Goal: Task Accomplishment & Management: Use online tool/utility

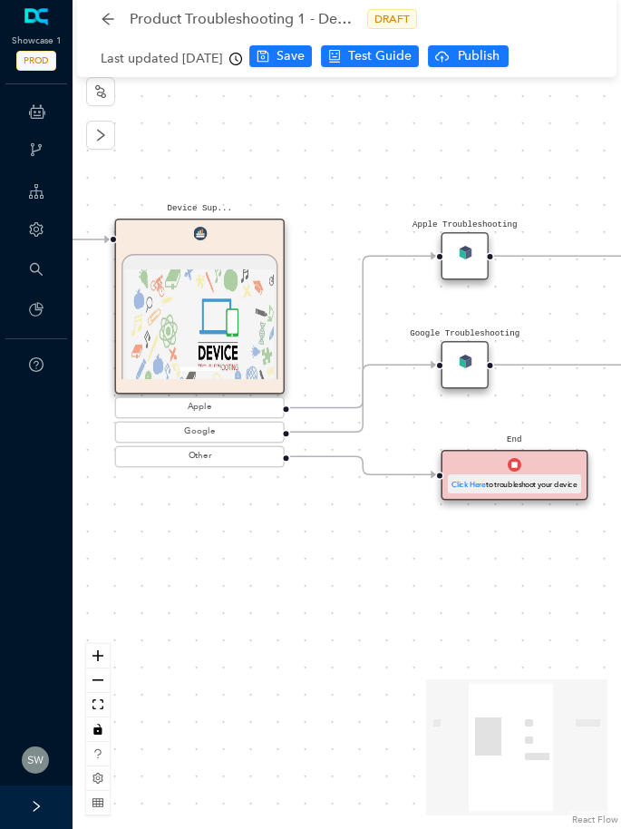
click at [190, 161] on div "Start Device Sup... 1 / 1 Previous Next Device Support and Troubleshooting DCA …" at bounding box center [347, 414] width 548 height 829
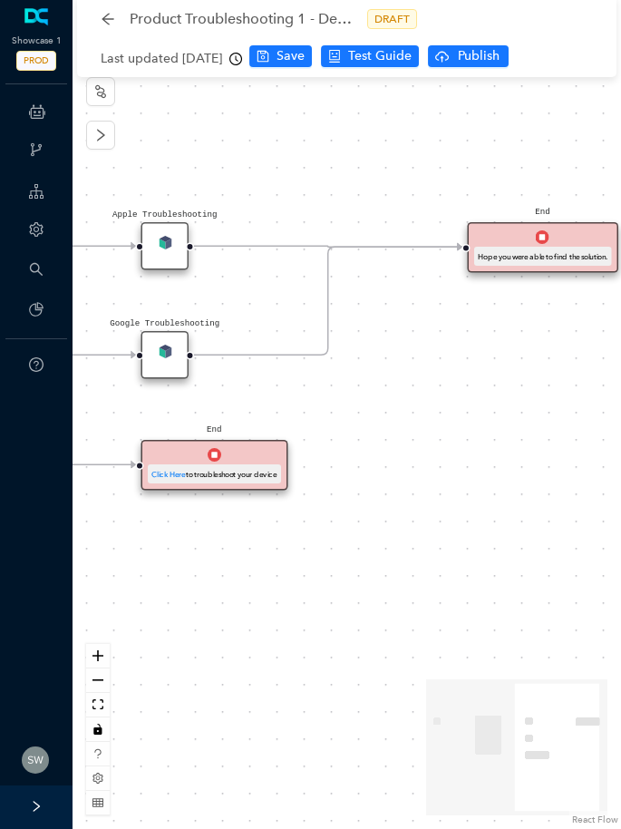
drag, startPoint x: 548, startPoint y: 320, endPoint x: 247, endPoint y: 310, distance: 301.1
click at [247, 310] on div "Start Device Sup... 1 / 1 Previous Next Device Support and Troubleshooting DCA …" at bounding box center [347, 414] width 548 height 829
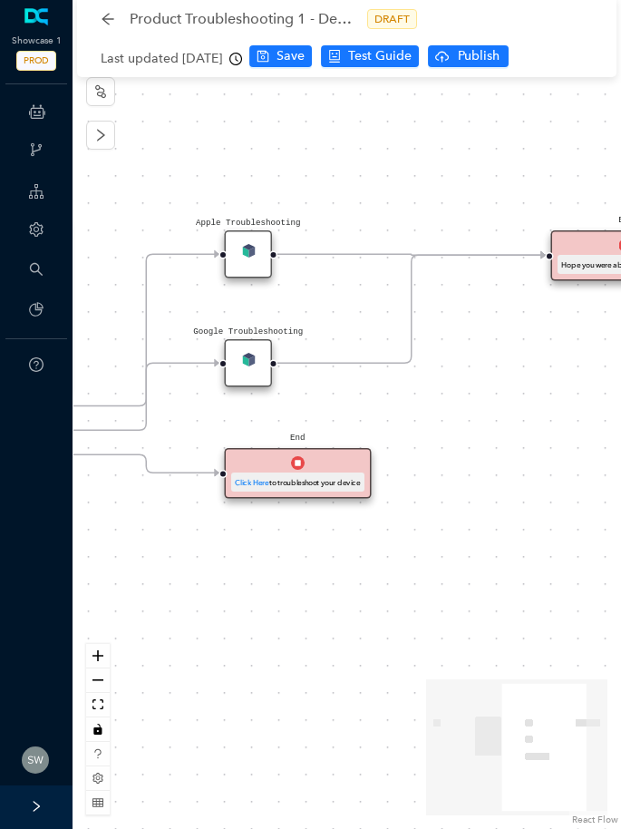
drag, startPoint x: 431, startPoint y: 363, endPoint x: 600, endPoint y: 373, distance: 168.9
click at [532, 370] on div "Start Device Sup... 1 / 1 Previous Next Device Support and Troubleshooting DCA …" at bounding box center [347, 414] width 548 height 829
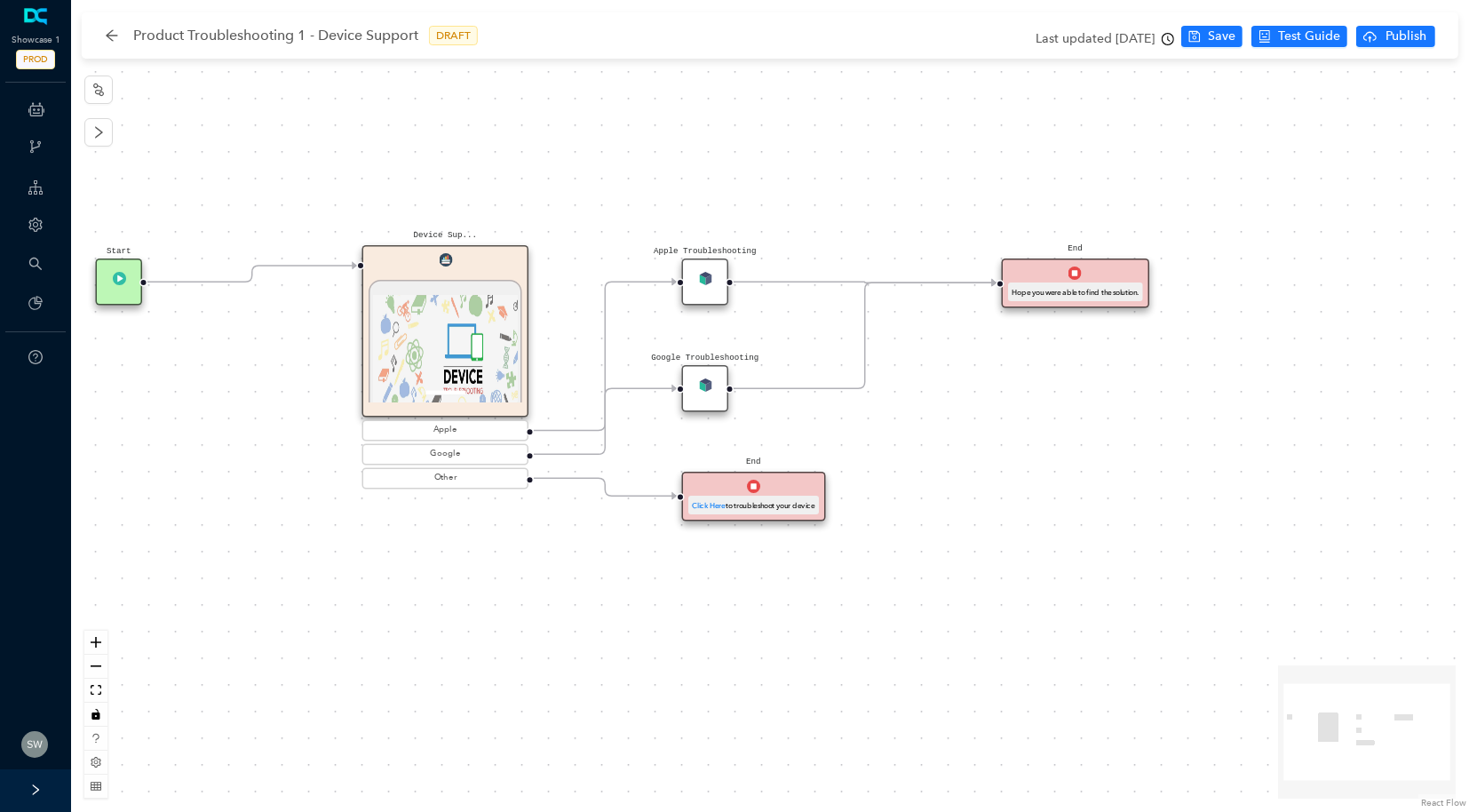
drag, startPoint x: 887, startPoint y: 126, endPoint x: 1234, endPoint y: 152, distance: 348.0
click at [608, 152] on div "Start Device Sup... 1 / 1 Previous Next Device Support and Troubleshooting DCA …" at bounding box center [770, 406] width 1398 height 812
click at [608, 278] on div "Apple Troubleshooting" at bounding box center [706, 282] width 47 height 47
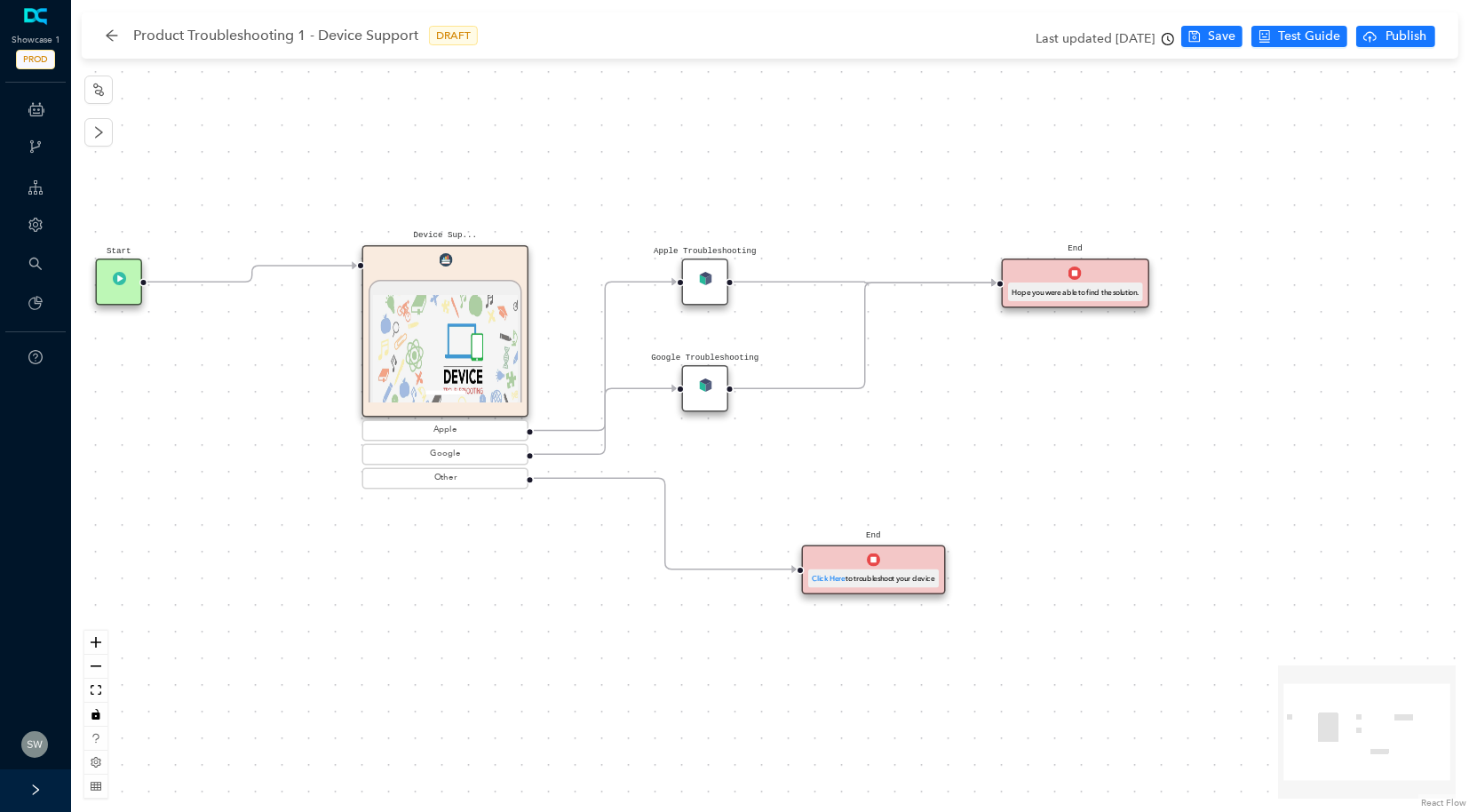
drag, startPoint x: 781, startPoint y: 482, endPoint x: 909, endPoint y: 557, distance: 148.4
click at [608, 557] on div "End Click Here to troubleshoot your device" at bounding box center [874, 570] width 143 height 50
click at [608, 281] on div "Apple Troubleshooting" at bounding box center [706, 282] width 47 height 47
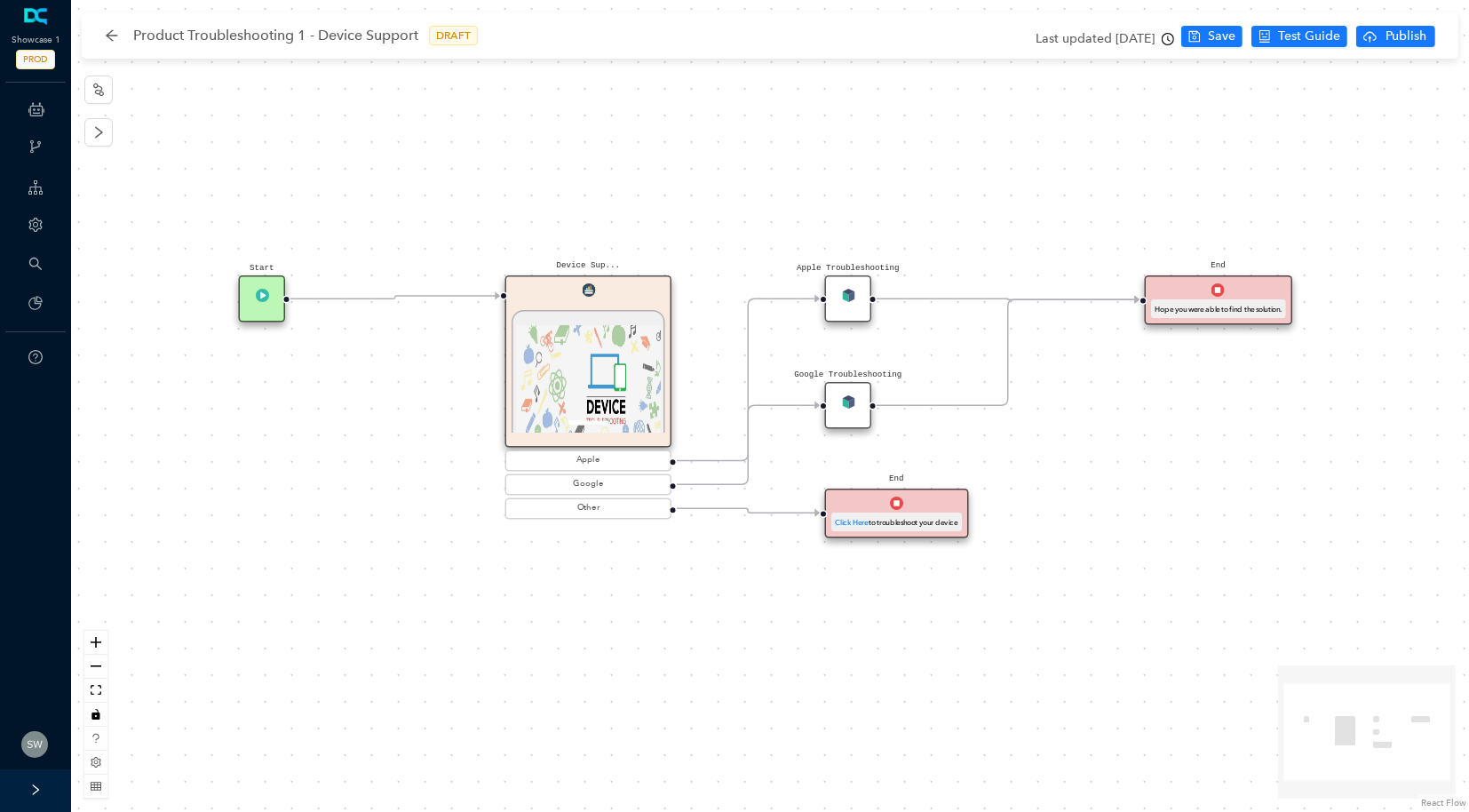
click at [835, 305] on div "Apple Troubleshooting" at bounding box center [849, 299] width 47 height 47
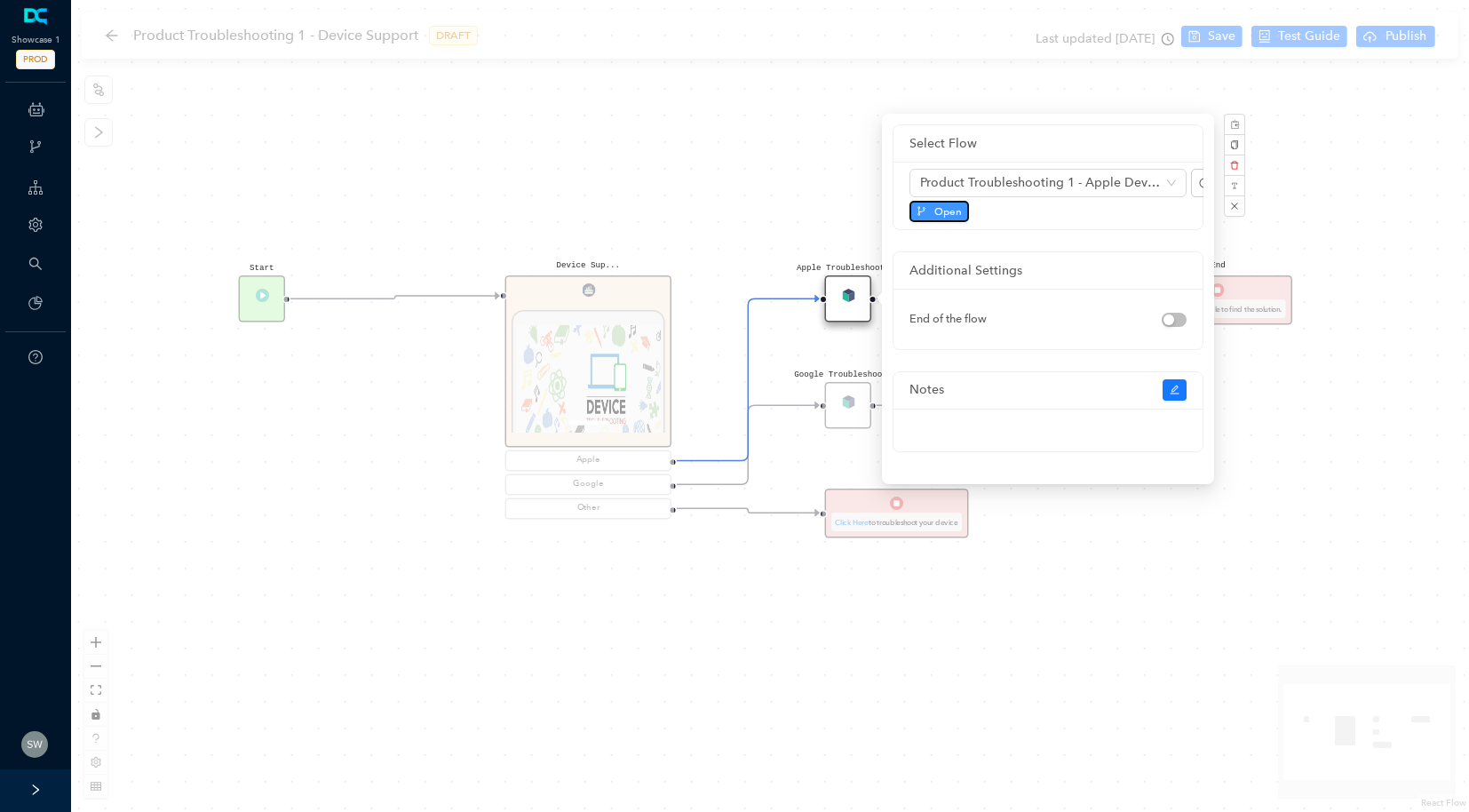
click at [946, 205] on span "Open" at bounding box center [949, 212] width 27 height 16
click at [1235, 206] on icon "close" at bounding box center [1234, 206] width 9 height 9
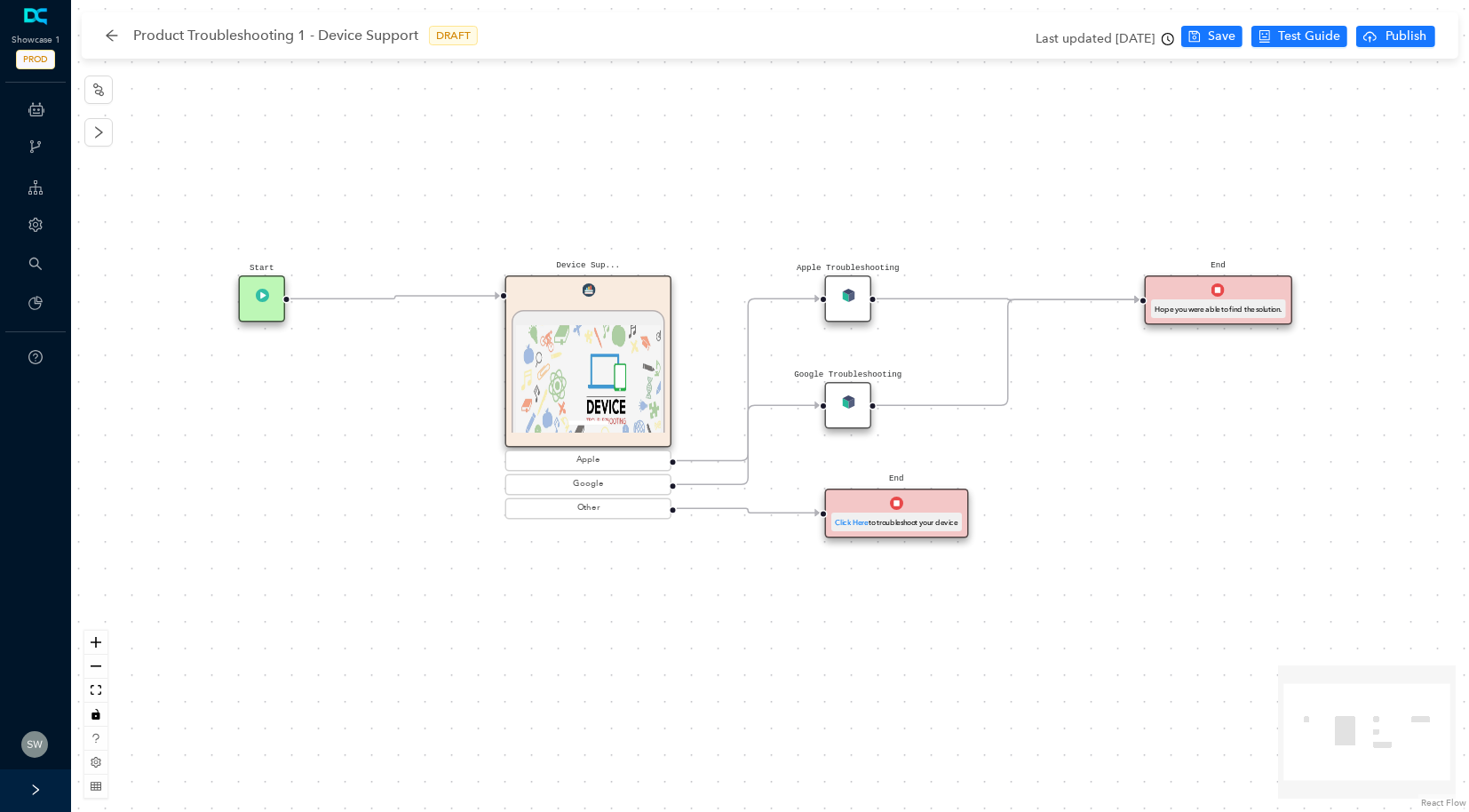
click at [838, 407] on div "Google Troubleshooting" at bounding box center [849, 406] width 47 height 47
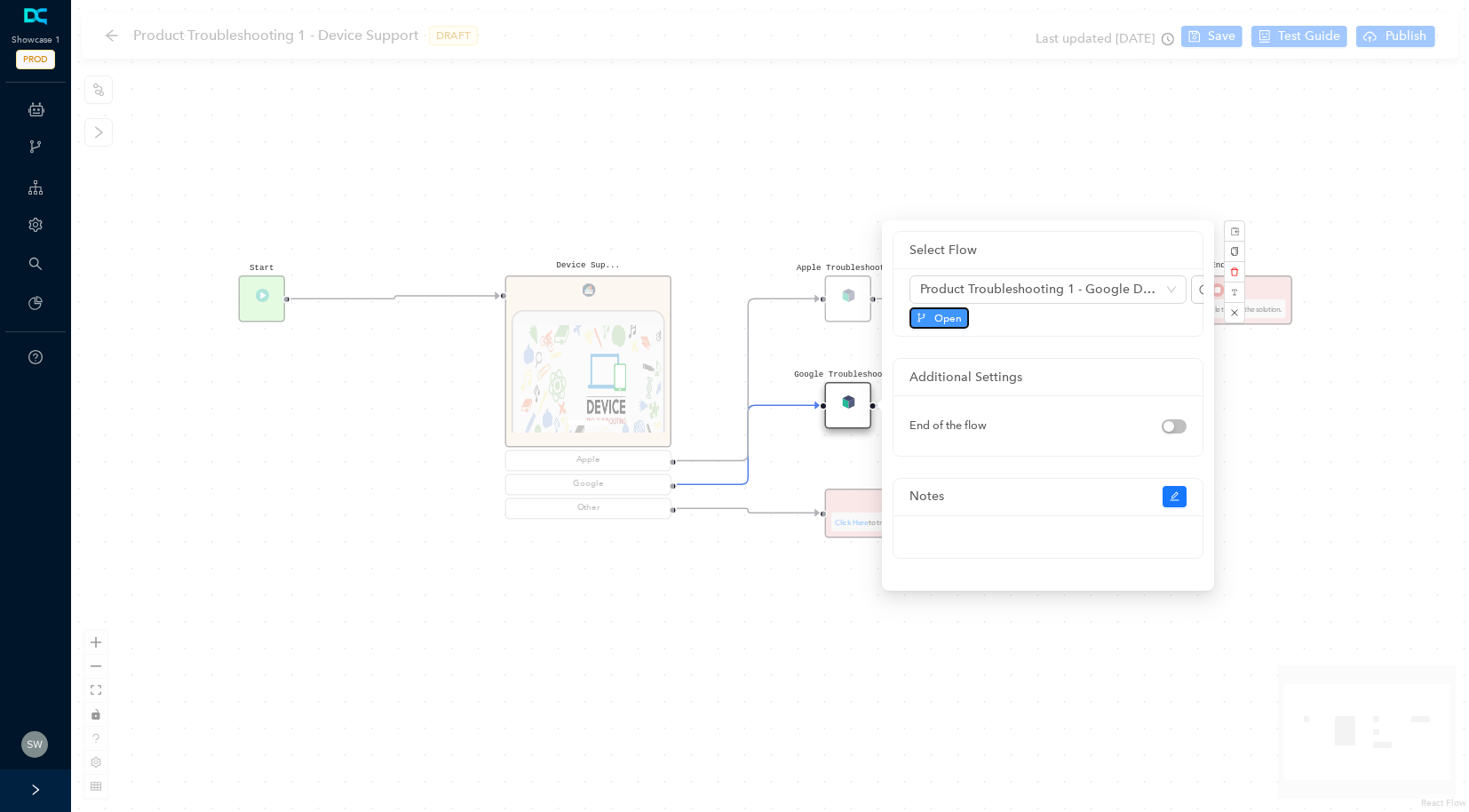
click at [932, 310] on button "Open" at bounding box center [939, 318] width 60 height 22
click at [911, 94] on div "Start Device Sup... 1 / 1 Previous Next Device Support and Troubleshooting DCA …" at bounding box center [770, 406] width 1398 height 812
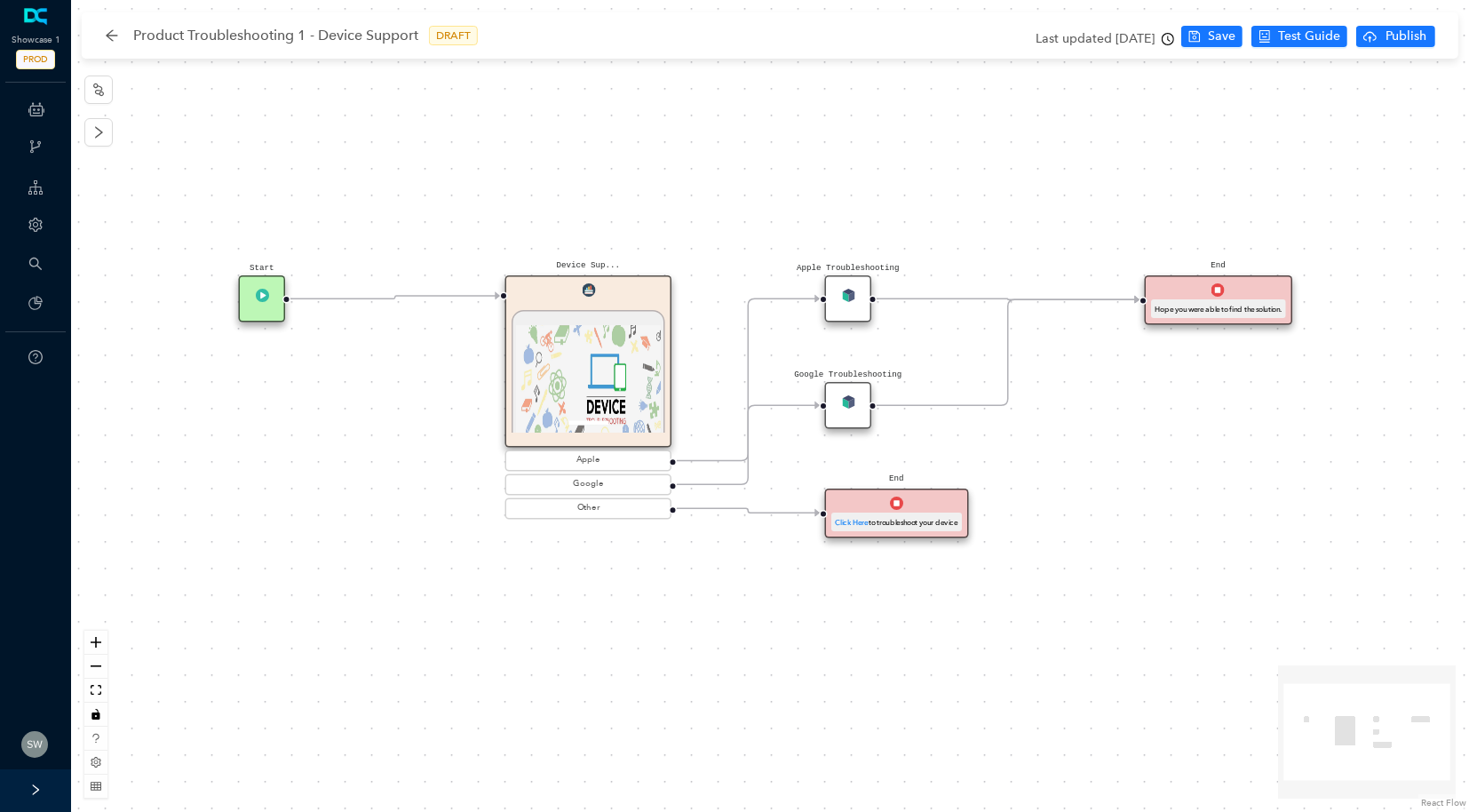
click at [851, 512] on div "Click Here to troubleshoot your device" at bounding box center [896, 522] width 129 height 20
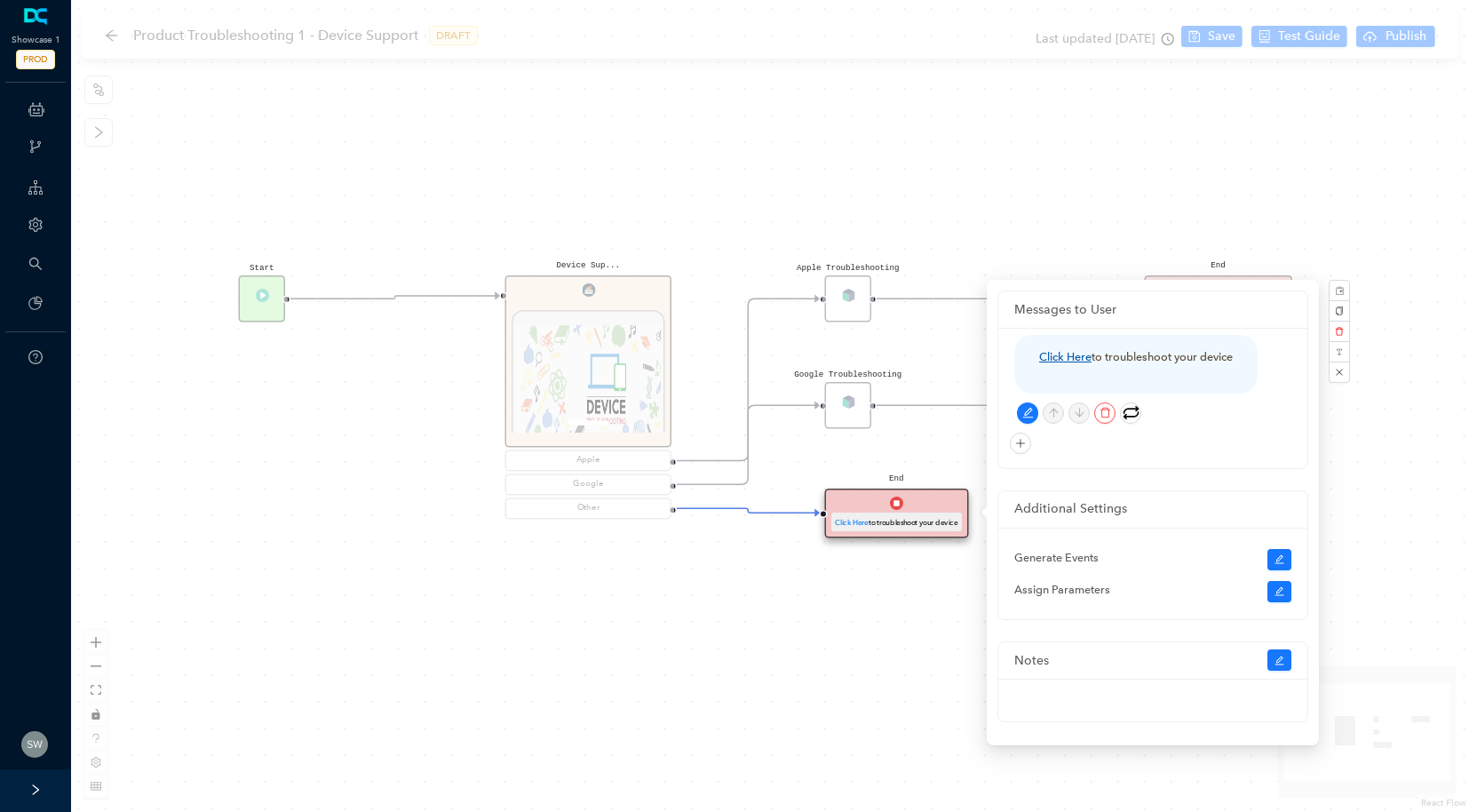
click at [1062, 359] on link "Click Here" at bounding box center [1065, 357] width 52 height 14
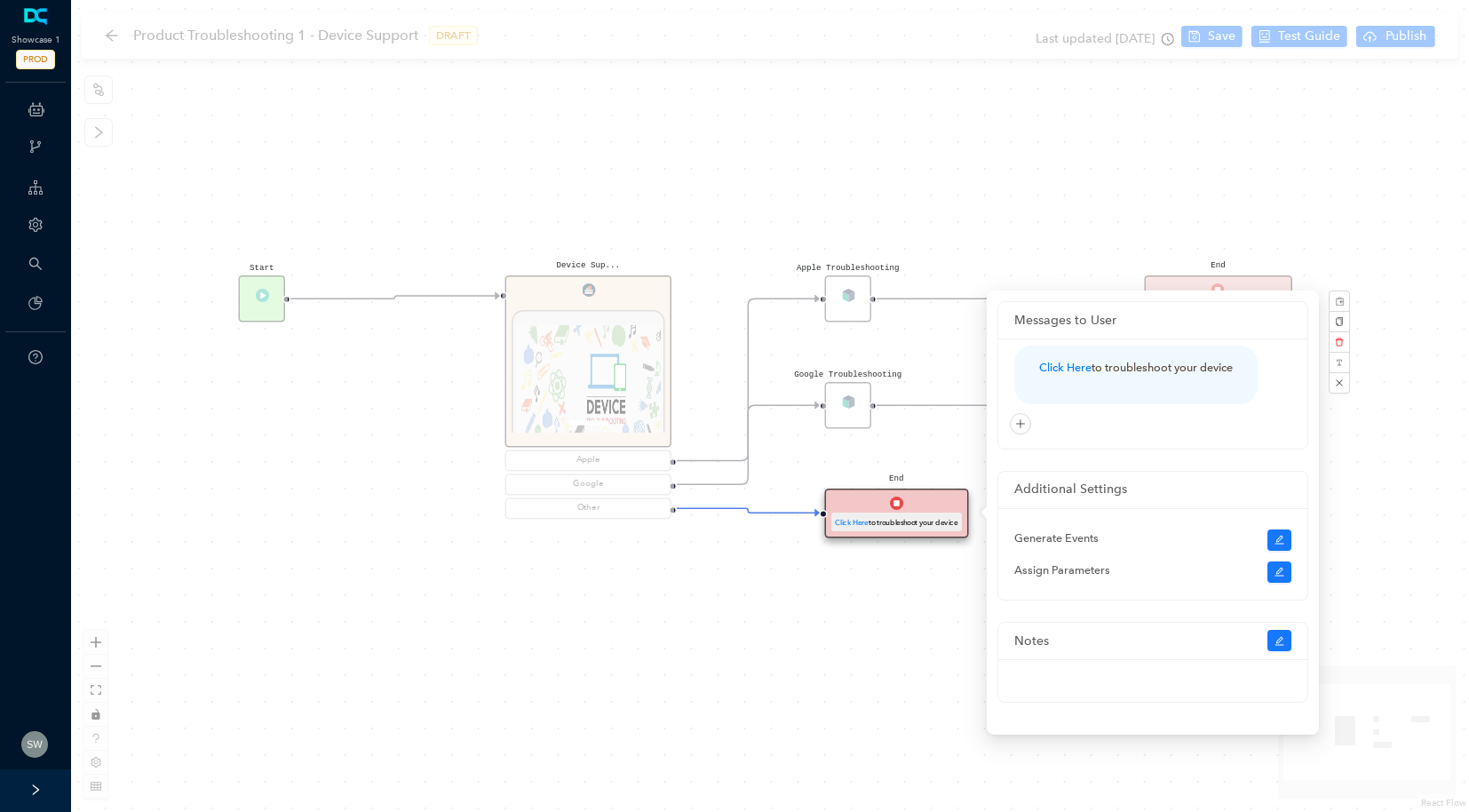
click at [866, 173] on div "Start Device Sup... 1 / 1 Previous Next Device Support and Troubleshooting DCA …" at bounding box center [770, 406] width 1398 height 812
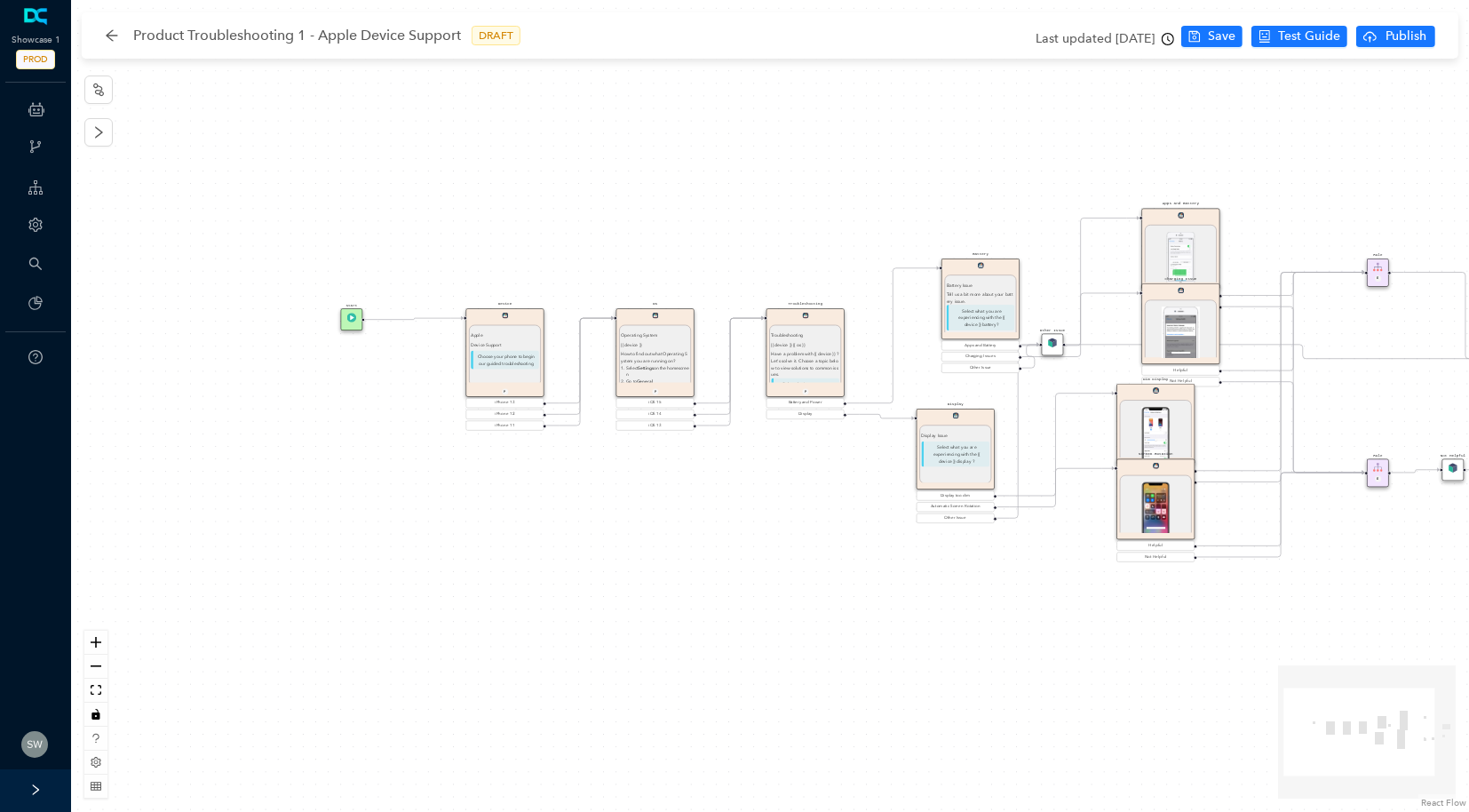
drag, startPoint x: 299, startPoint y: 230, endPoint x: 506, endPoint y: 210, distance: 208.0
click at [506, 210] on div "Start Device Apple Device Support Choose your phone to begin our guided trouble…" at bounding box center [770, 406] width 1398 height 812
click at [513, 315] on div "Device Apple Device Support Choose your phone to begin our guided troubleshooti…" at bounding box center [505, 353] width 78 height 88
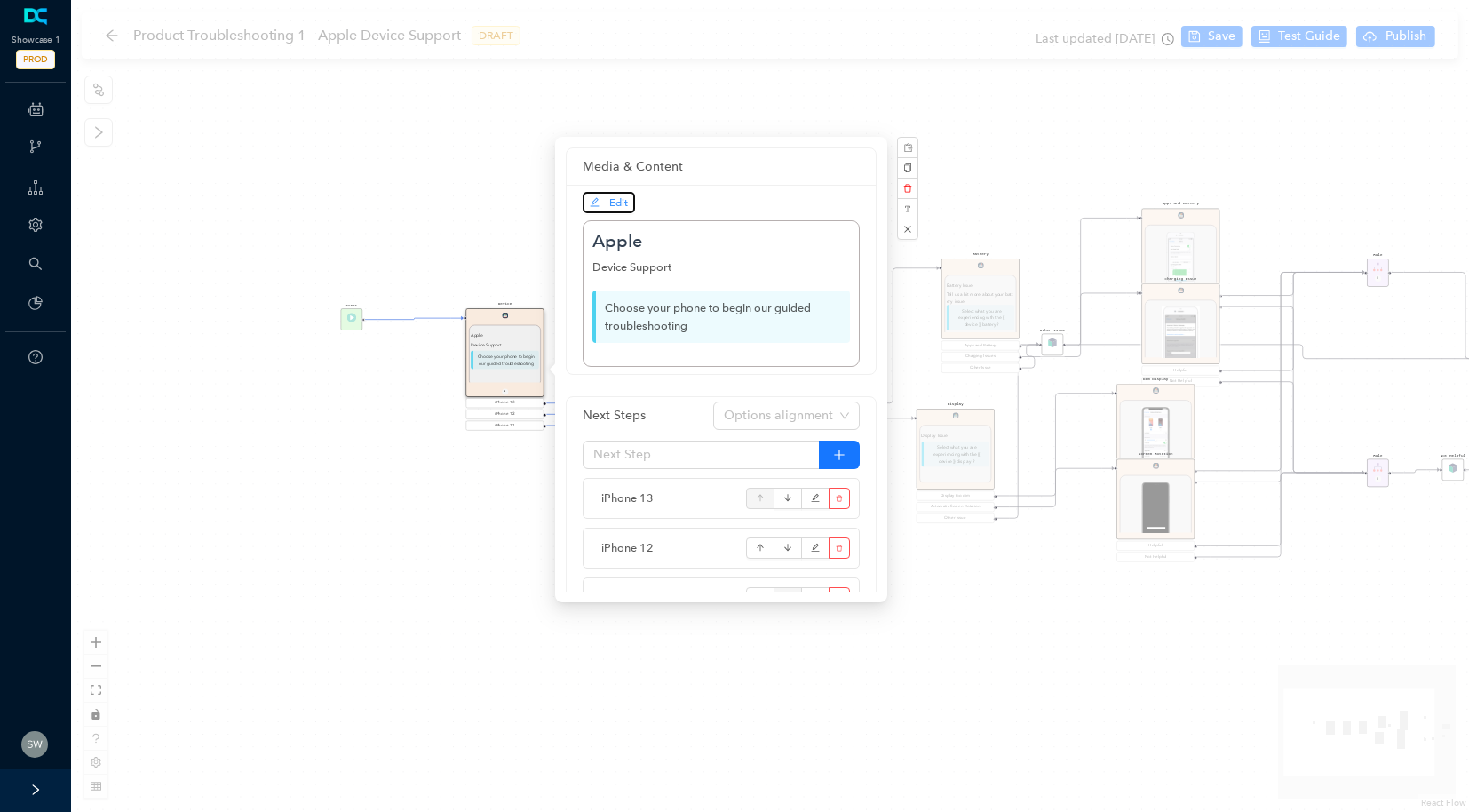
click at [612, 198] on span "Edit" at bounding box center [618, 202] width 19 height 13
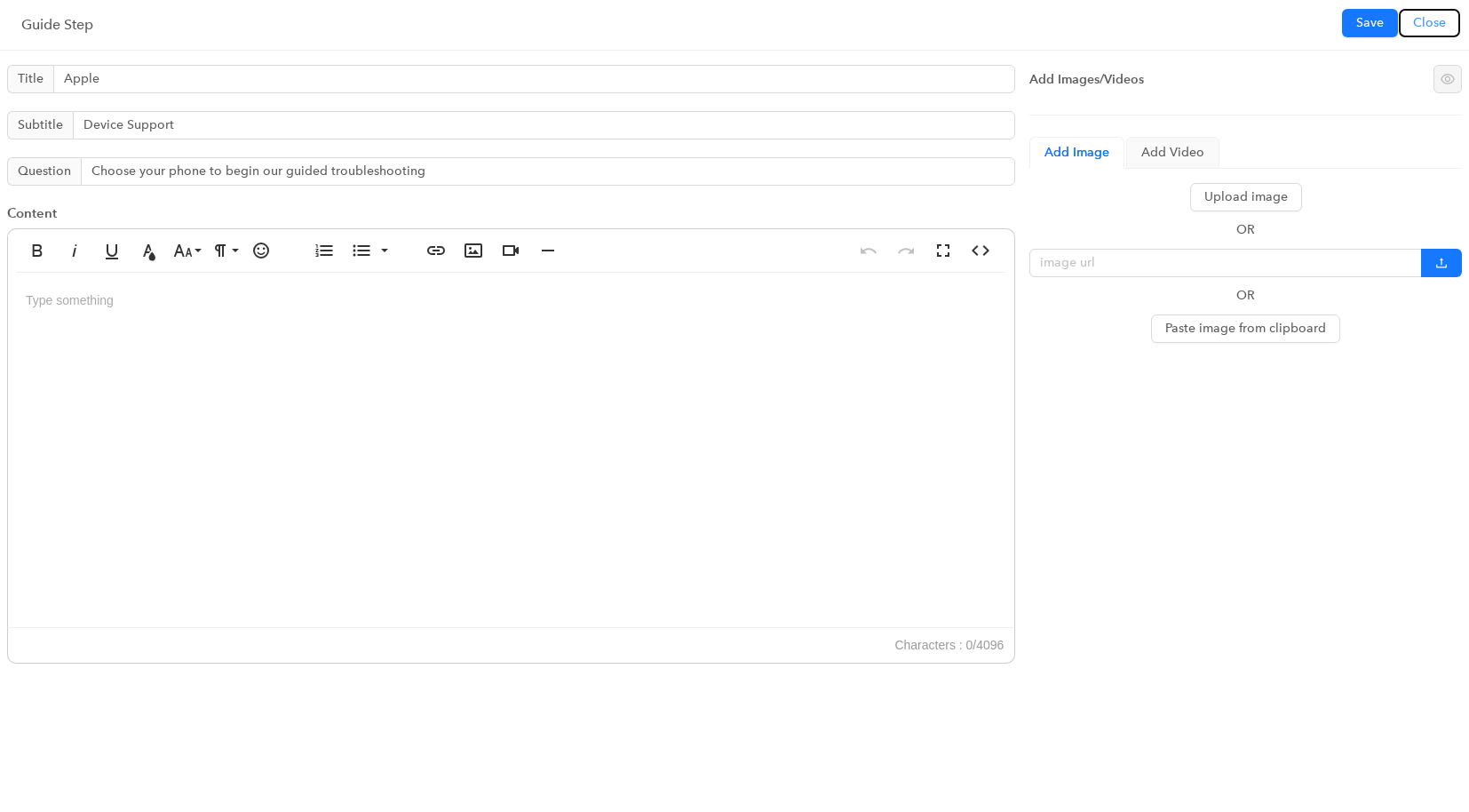
click at [1449, 24] on button "Close" at bounding box center [1430, 23] width 62 height 28
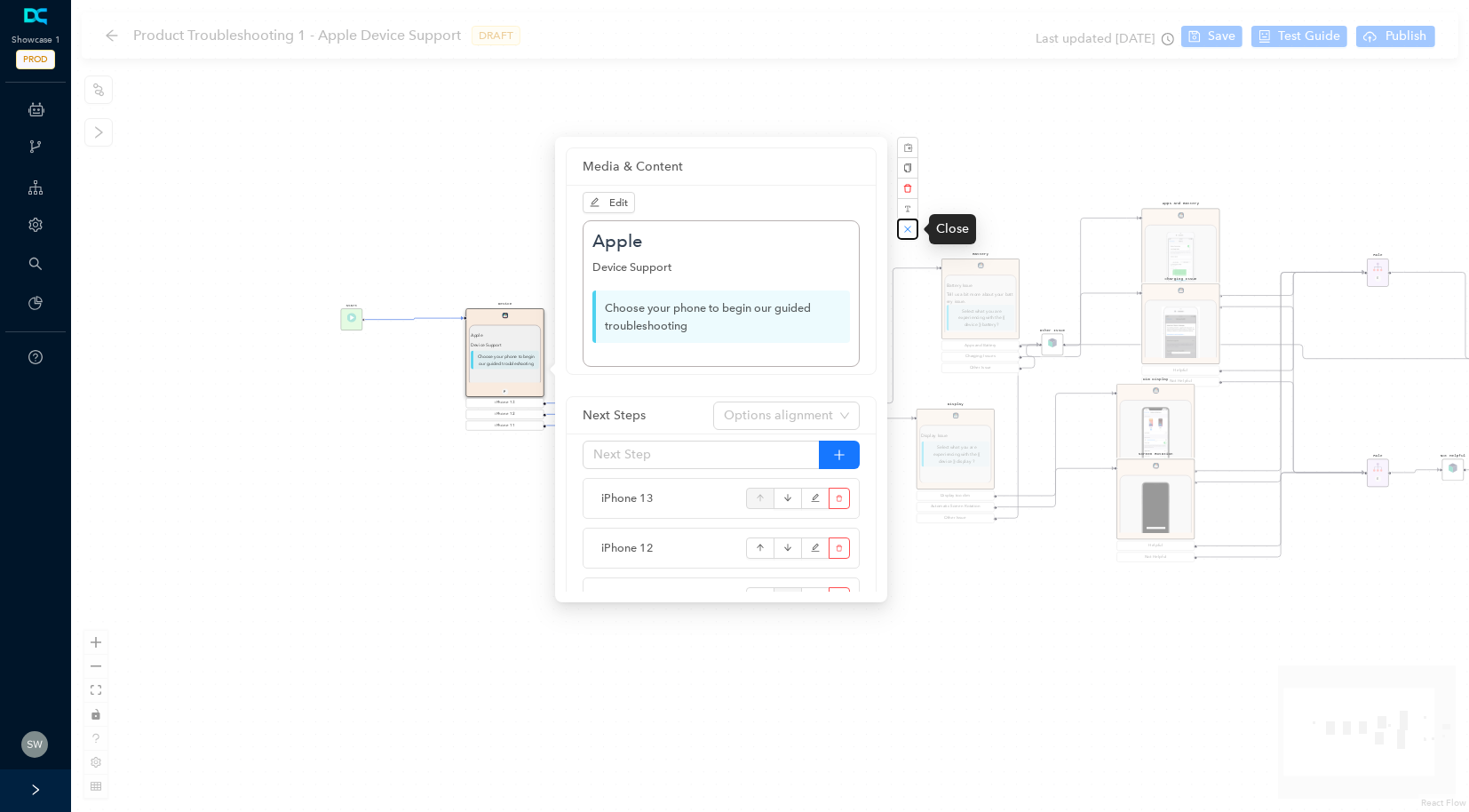
click at [911, 224] on icon "close" at bounding box center [907, 228] width 9 height 9
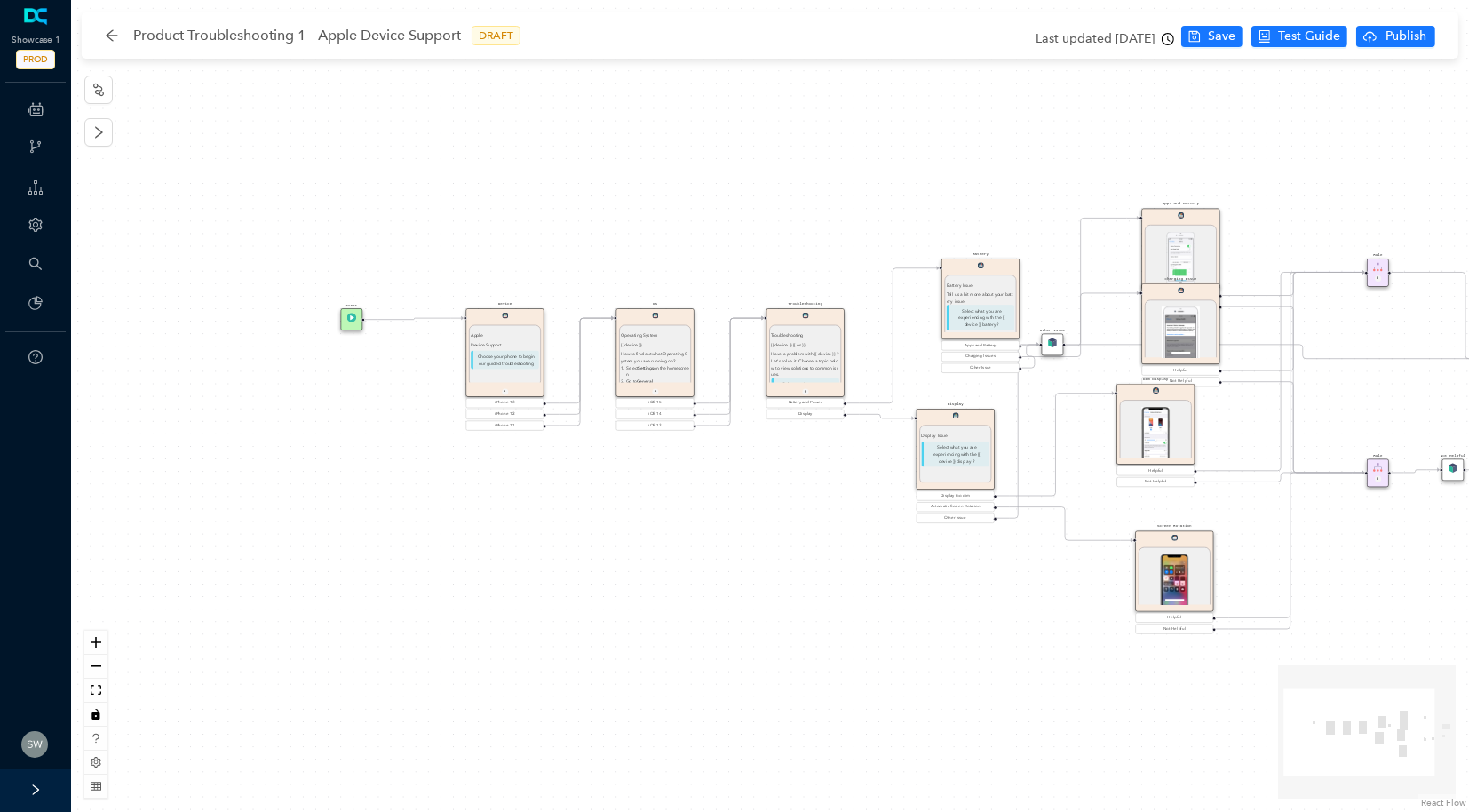
drag, startPoint x: 1180, startPoint y: 460, endPoint x: 1197, endPoint y: 535, distance: 76.9
click at [1197, 535] on div "Screen Rotation 1 / 1 Previous Next Screen Rotation By default the screen displ…" at bounding box center [1174, 570] width 78 height 80
drag, startPoint x: 993, startPoint y: 482, endPoint x: 977, endPoint y: 531, distance: 51.5
click at [977, 517] on div "Display Display Issue Select what you are experiencing with the {{ device }} di…" at bounding box center [950, 477] width 78 height 80
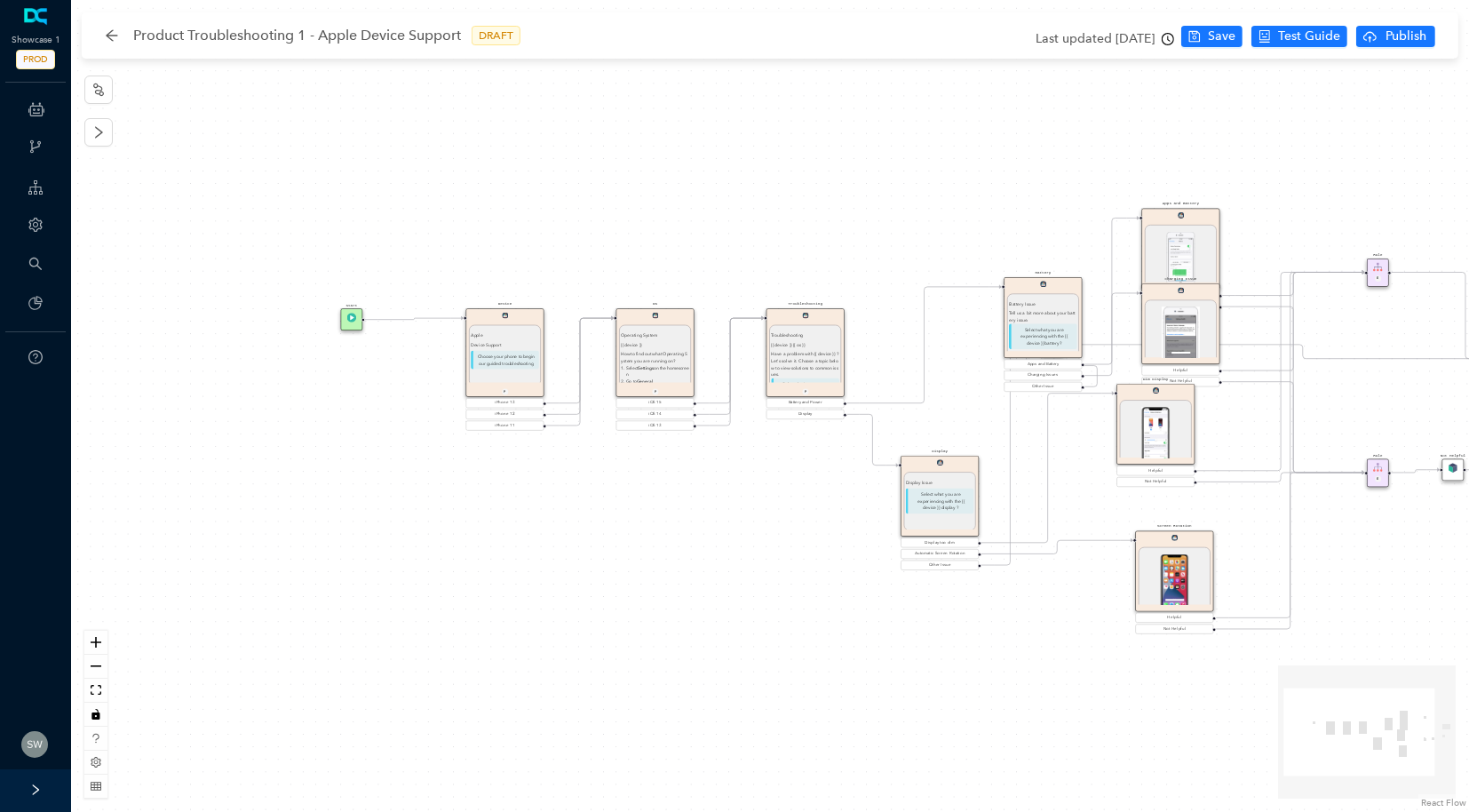
drag, startPoint x: 995, startPoint y: 315, endPoint x: 1061, endPoint y: 337, distance: 69.6
click at [1061, 337] on p "Select what you are experiencing with the {{ device }} battery?" at bounding box center [1044, 336] width 69 height 25
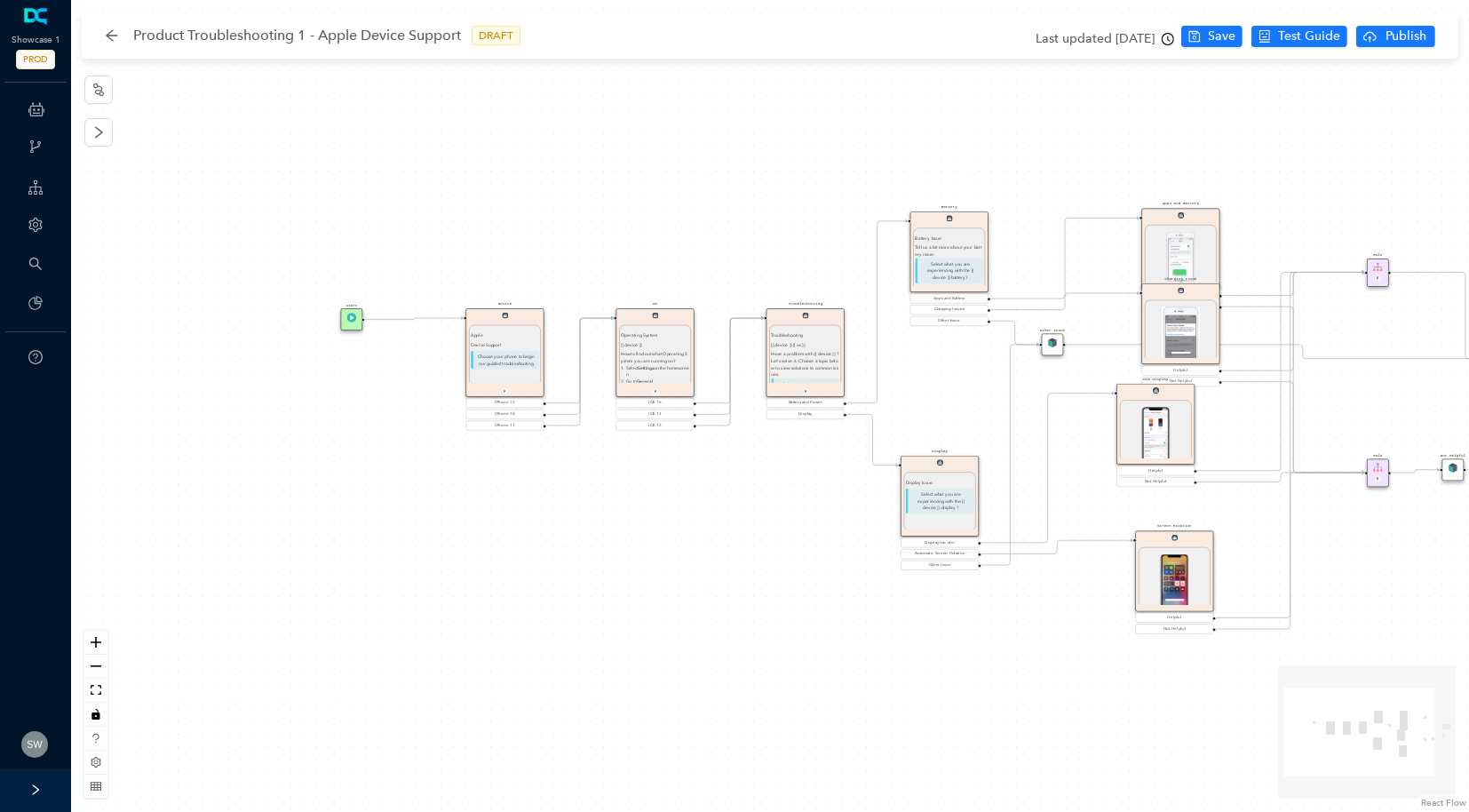
drag, startPoint x: 983, startPoint y: 262, endPoint x: 952, endPoint y: 241, distance: 37.4
click at [952, 241] on div "Battery Issue Tell us a bit more about your battery issue. Select what you are …" at bounding box center [950, 263] width 69 height 59
drag, startPoint x: 1184, startPoint y: 252, endPoint x: 1173, endPoint y: 223, distance: 31.0
click at [1173, 225] on img at bounding box center [1175, 253] width 27 height 56
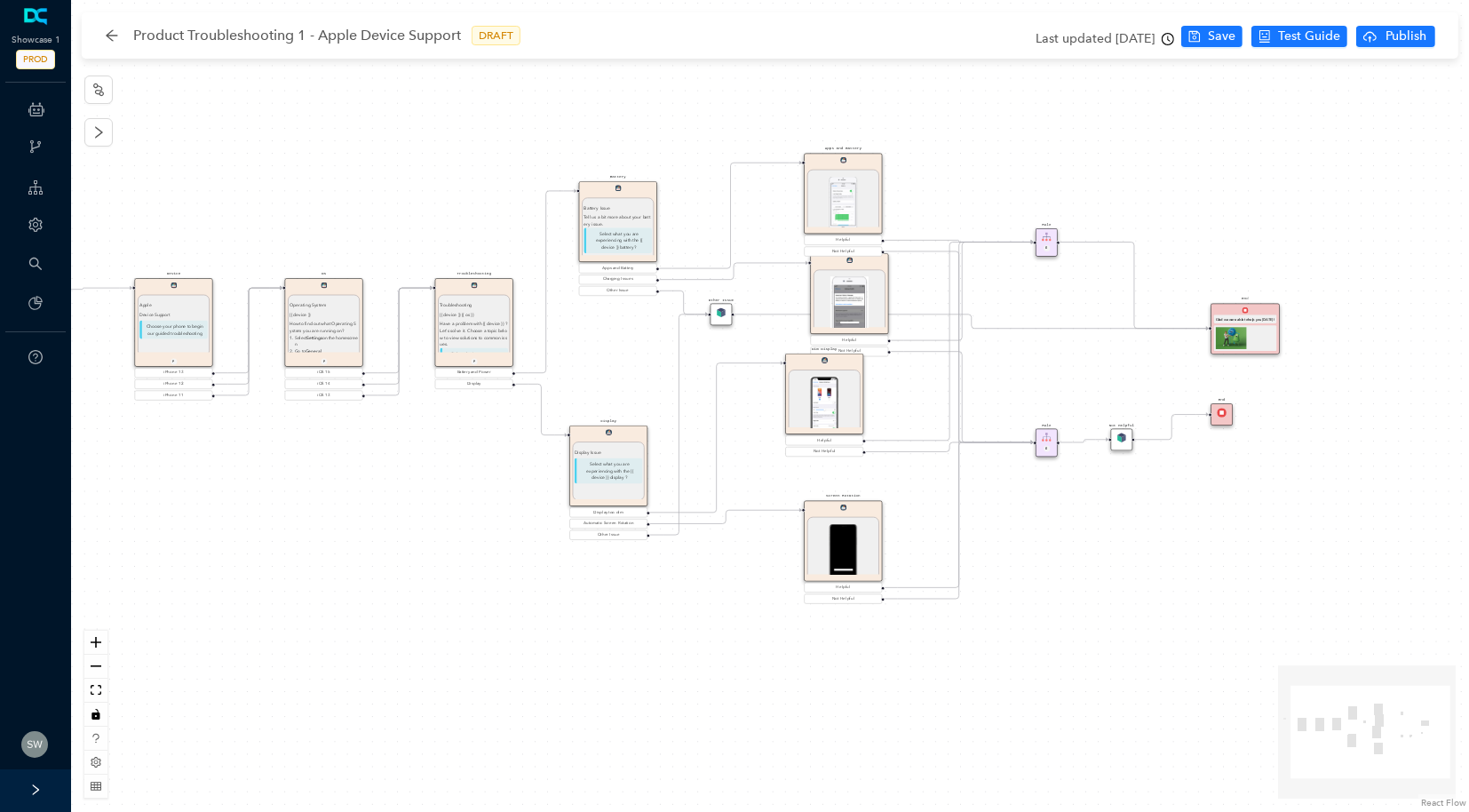
drag, startPoint x: 1384, startPoint y: 347, endPoint x: 1053, endPoint y: 316, distance: 332.4
click at [1053, 316] on div "Start Device Apple Device Support Choose your phone to begin our guided trouble…" at bounding box center [770, 406] width 1398 height 812
click at [1237, 329] on img at bounding box center [1232, 338] width 31 height 23
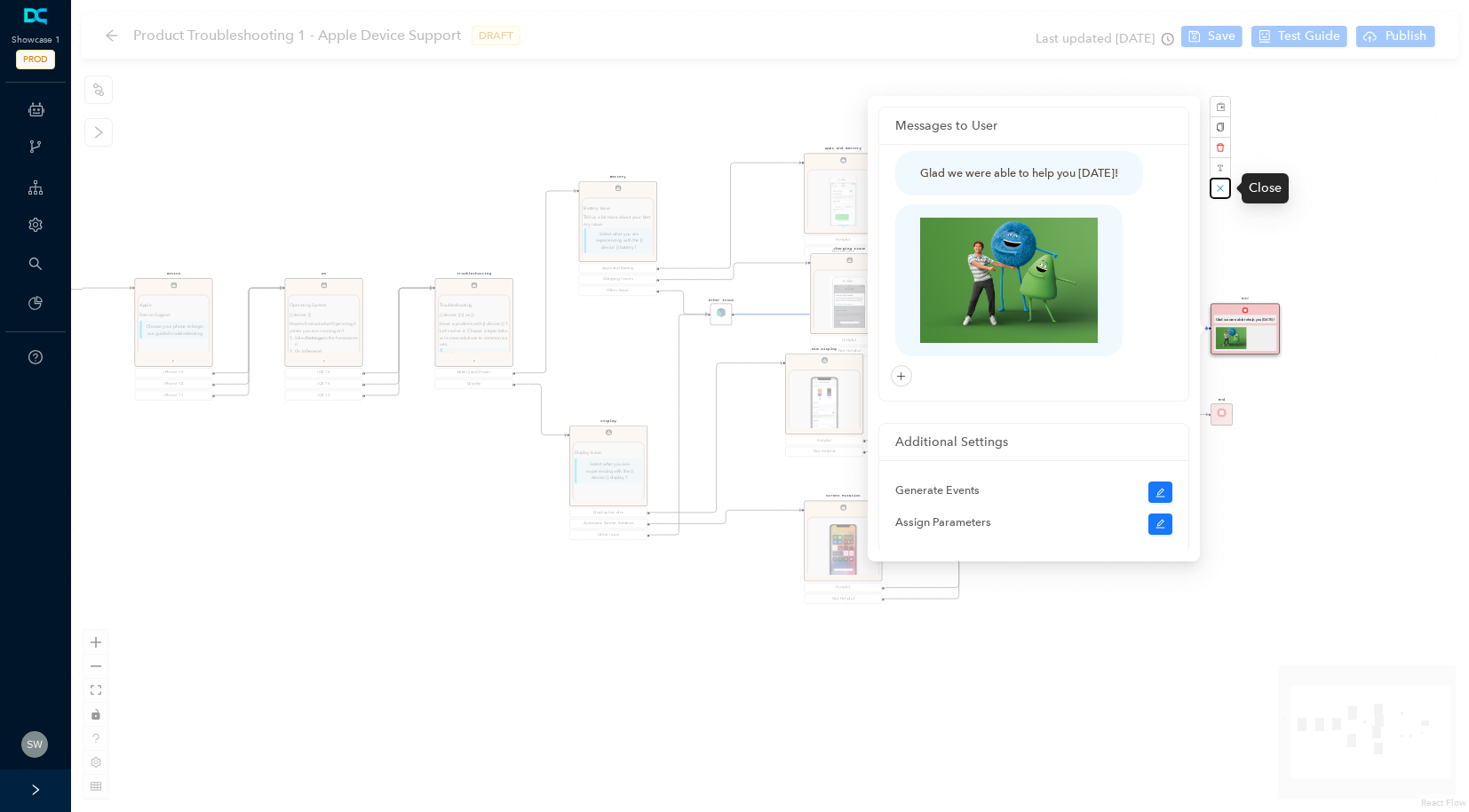
click at [1211, 196] on button "button" at bounding box center [1221, 188] width 22 height 22
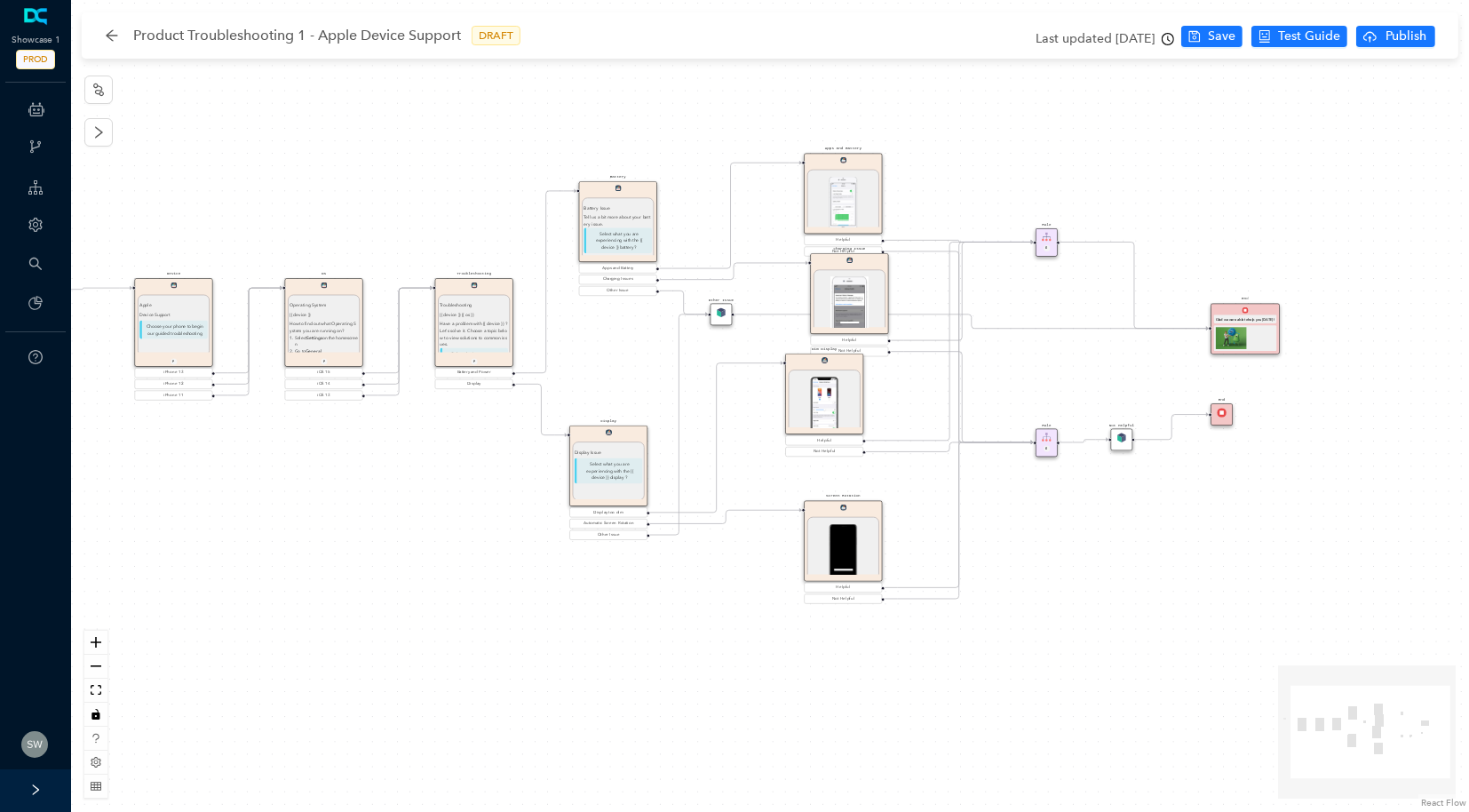
click at [1242, 324] on div "Glad we were able to help you today!" at bounding box center [1245, 332] width 68 height 36
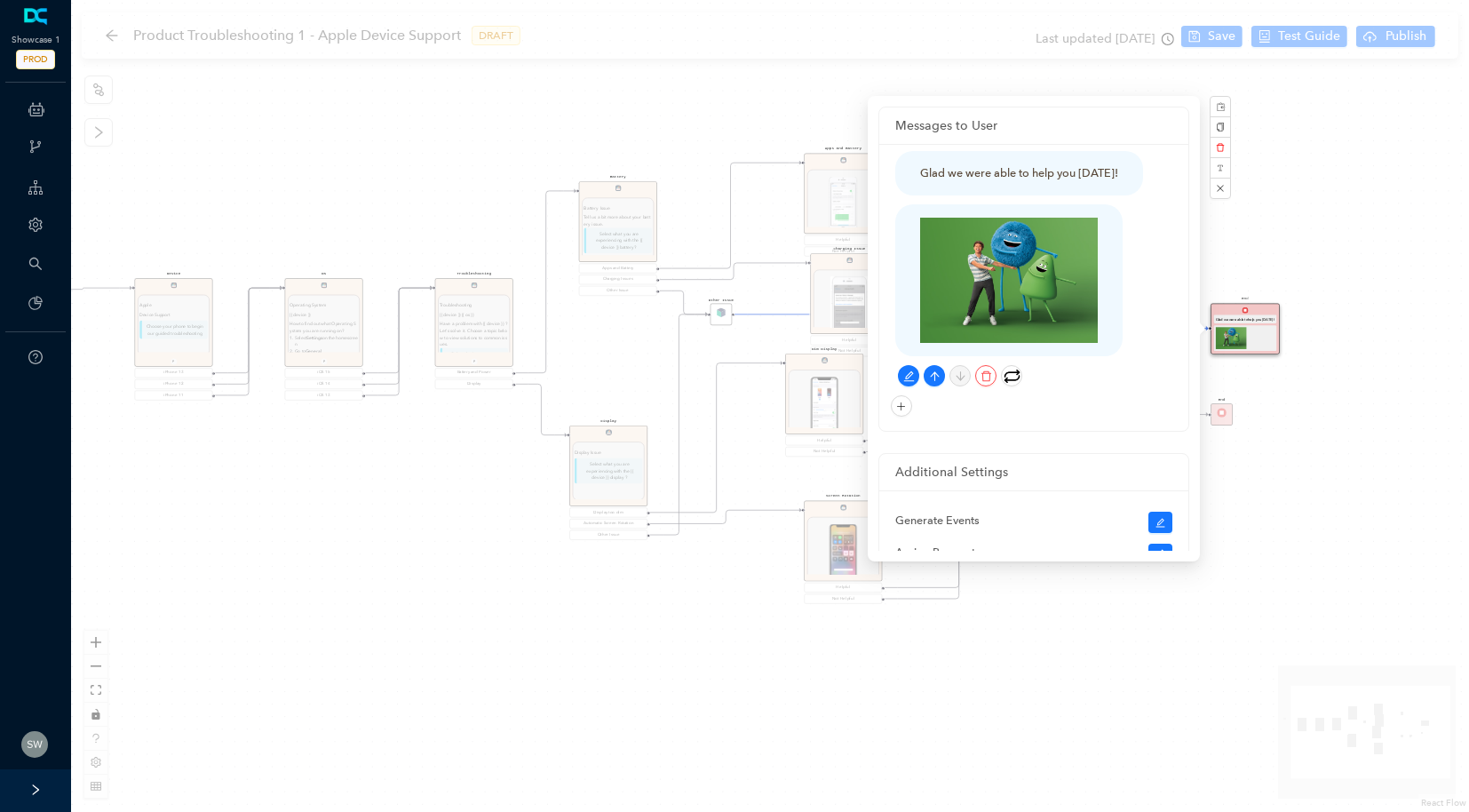
click at [1029, 259] on img at bounding box center [1008, 280] width 177 height 126
click at [907, 370] on icon "edit" at bounding box center [909, 376] width 12 height 12
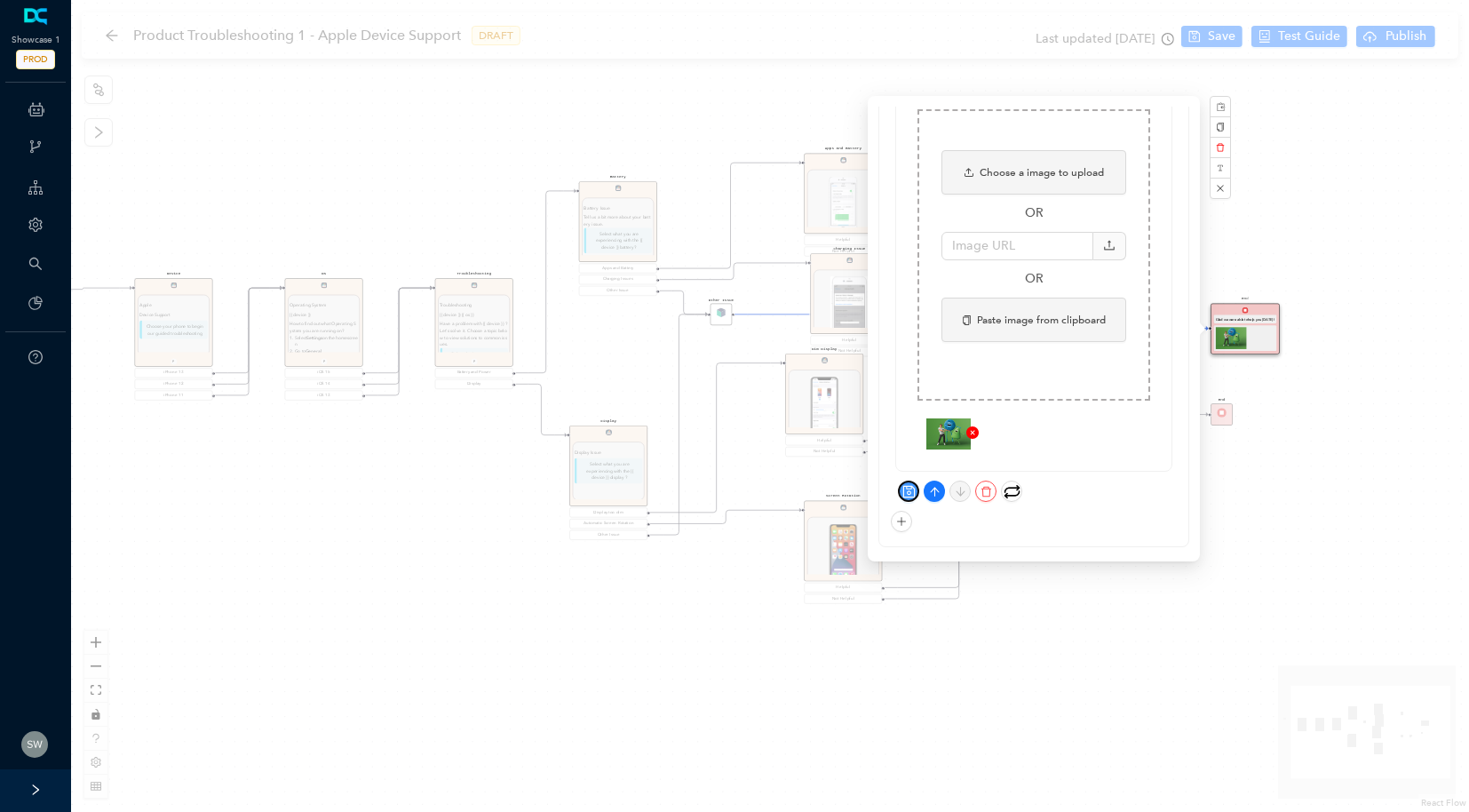
scroll to position [52, 0]
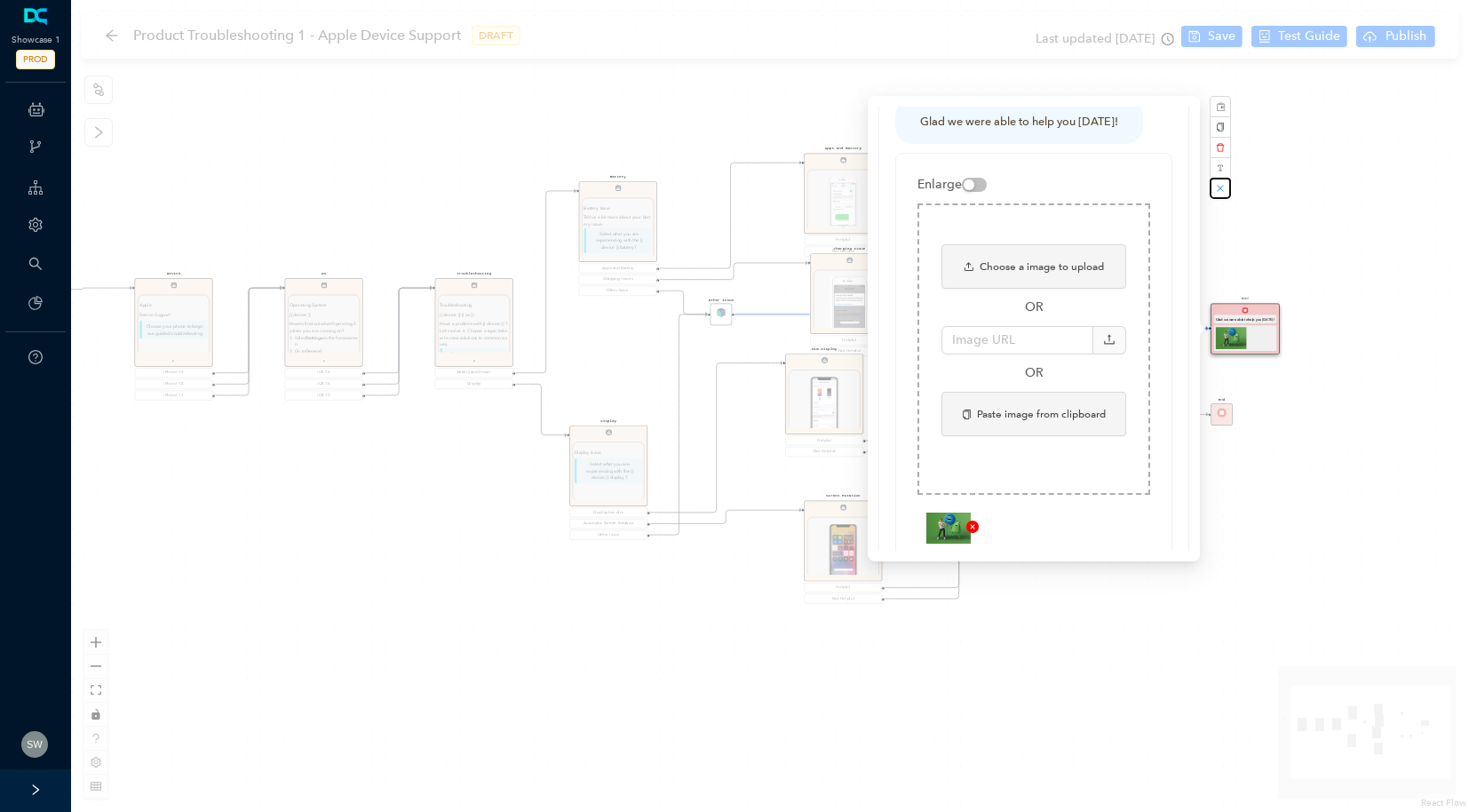
click at [1218, 195] on button "button" at bounding box center [1221, 188] width 22 height 22
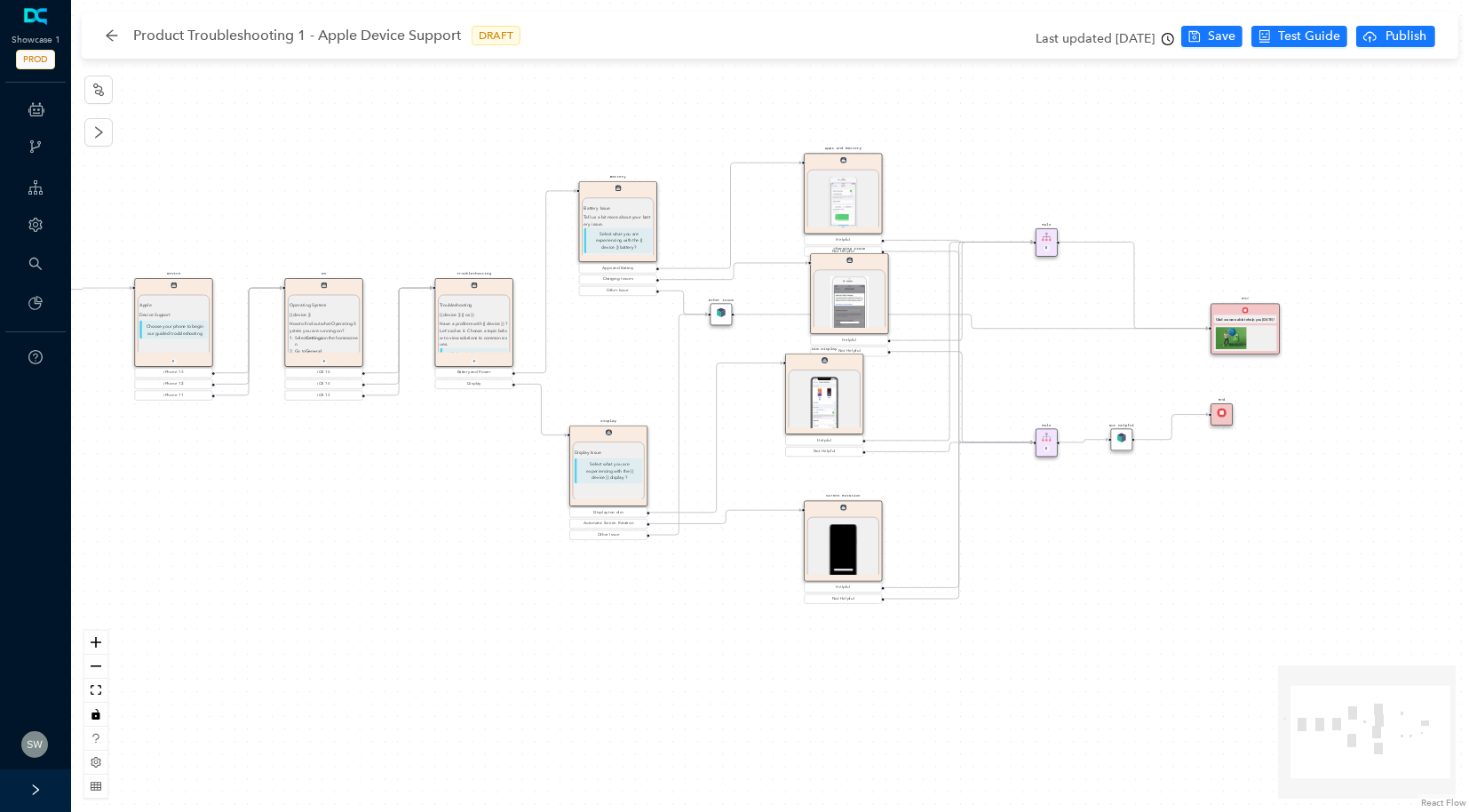
click at [1356, 176] on div "Start Device Apple Device Support Choose your phone to begin our guided trouble…" at bounding box center [770, 406] width 1398 height 812
click at [847, 193] on img at bounding box center [844, 204] width 27 height 56
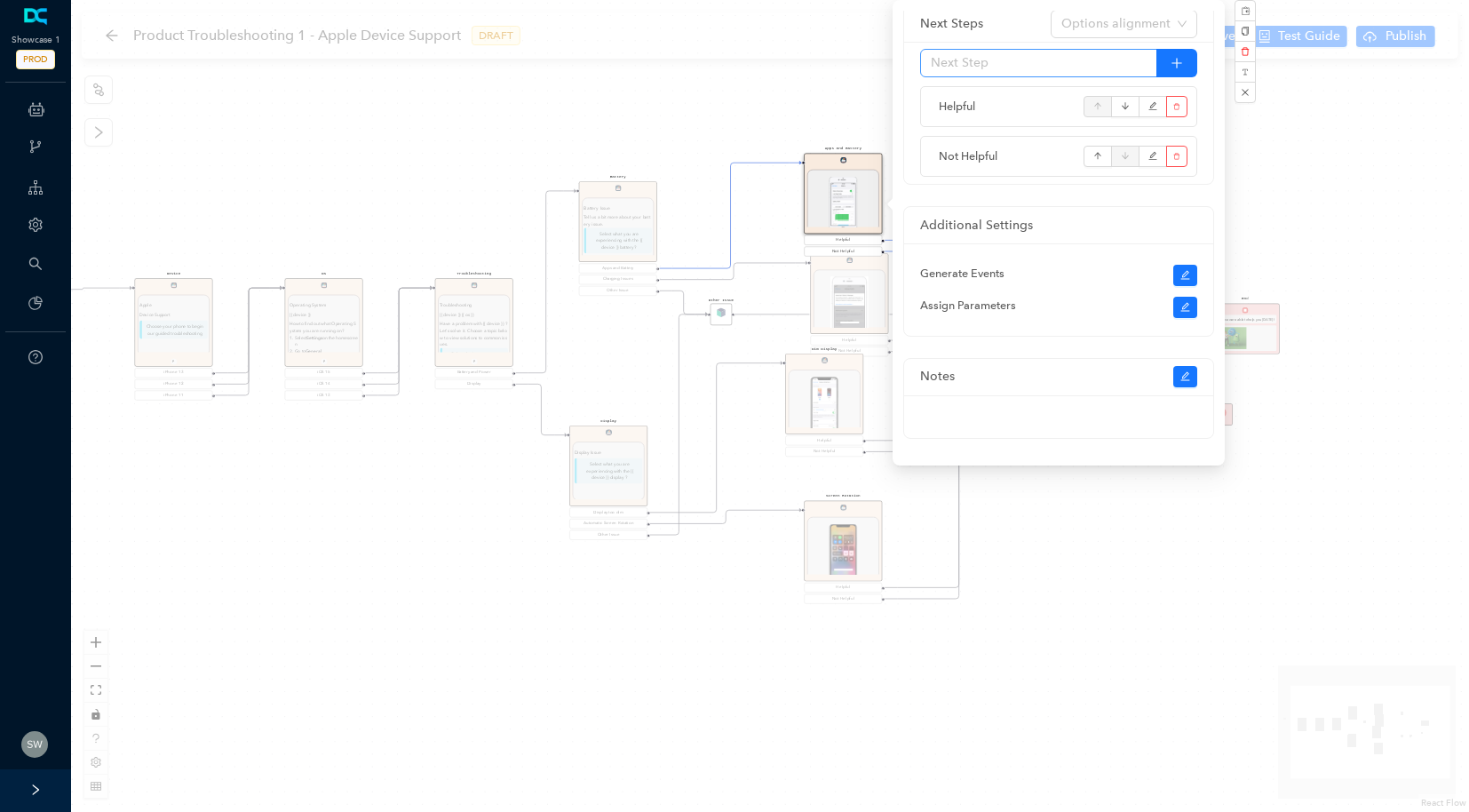
scroll to position [340, 0]
click at [1183, 269] on icon "edit" at bounding box center [1185, 269] width 9 height 9
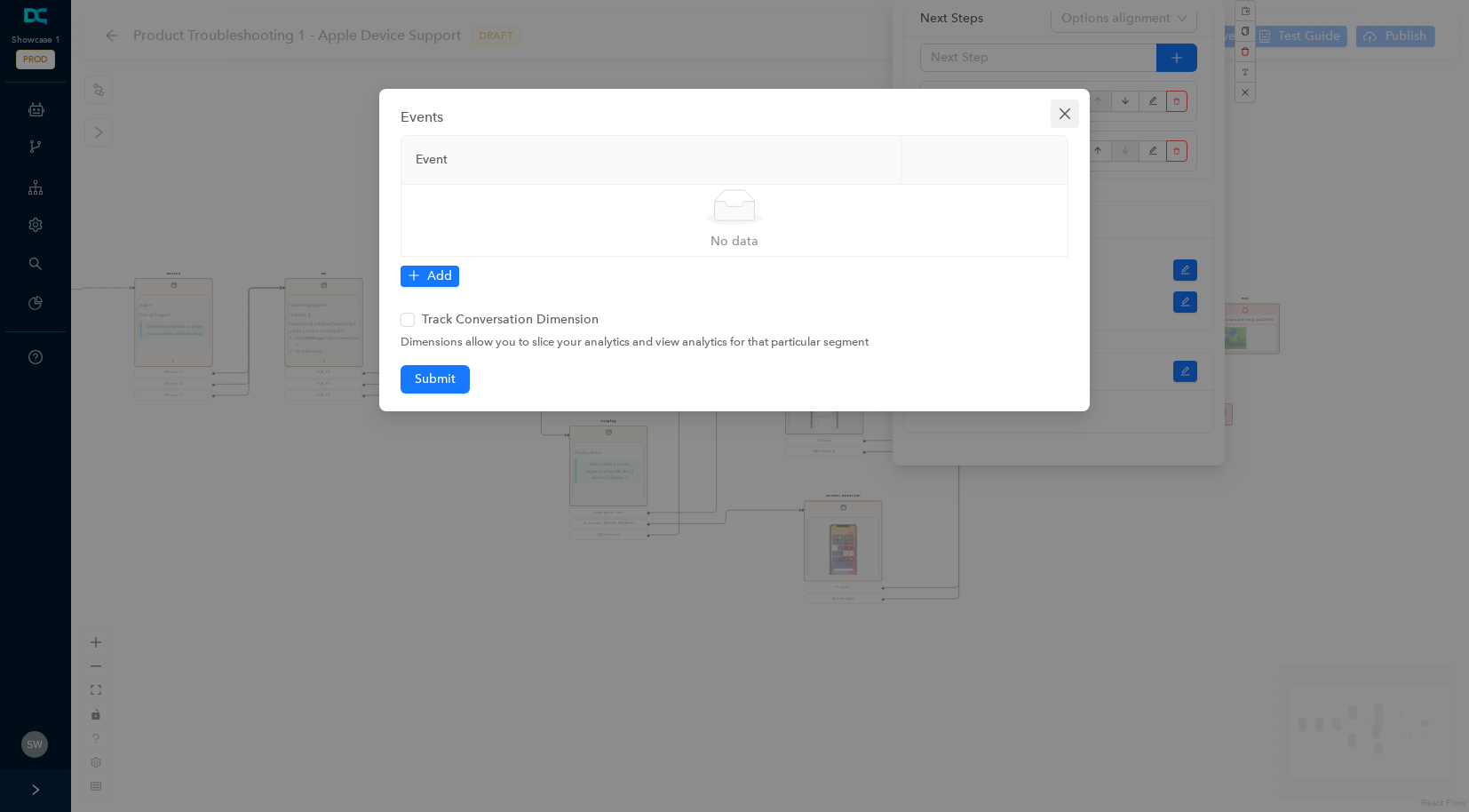
click at [1062, 114] on icon "close" at bounding box center [1065, 114] width 15 height 15
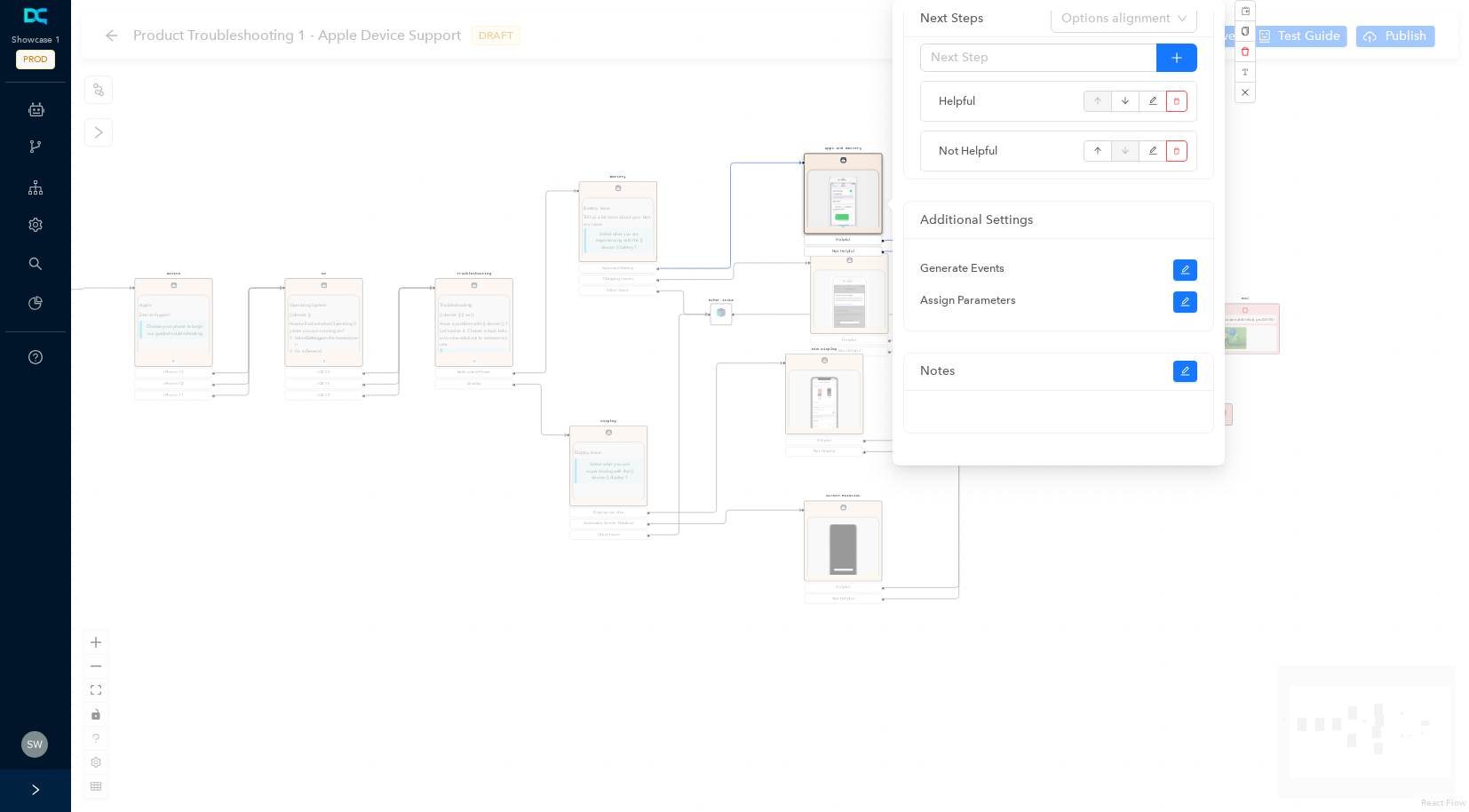
click at [1285, 106] on div "Start Device Apple Device Support Choose your phone to begin our guided trouble…" at bounding box center [770, 406] width 1398 height 812
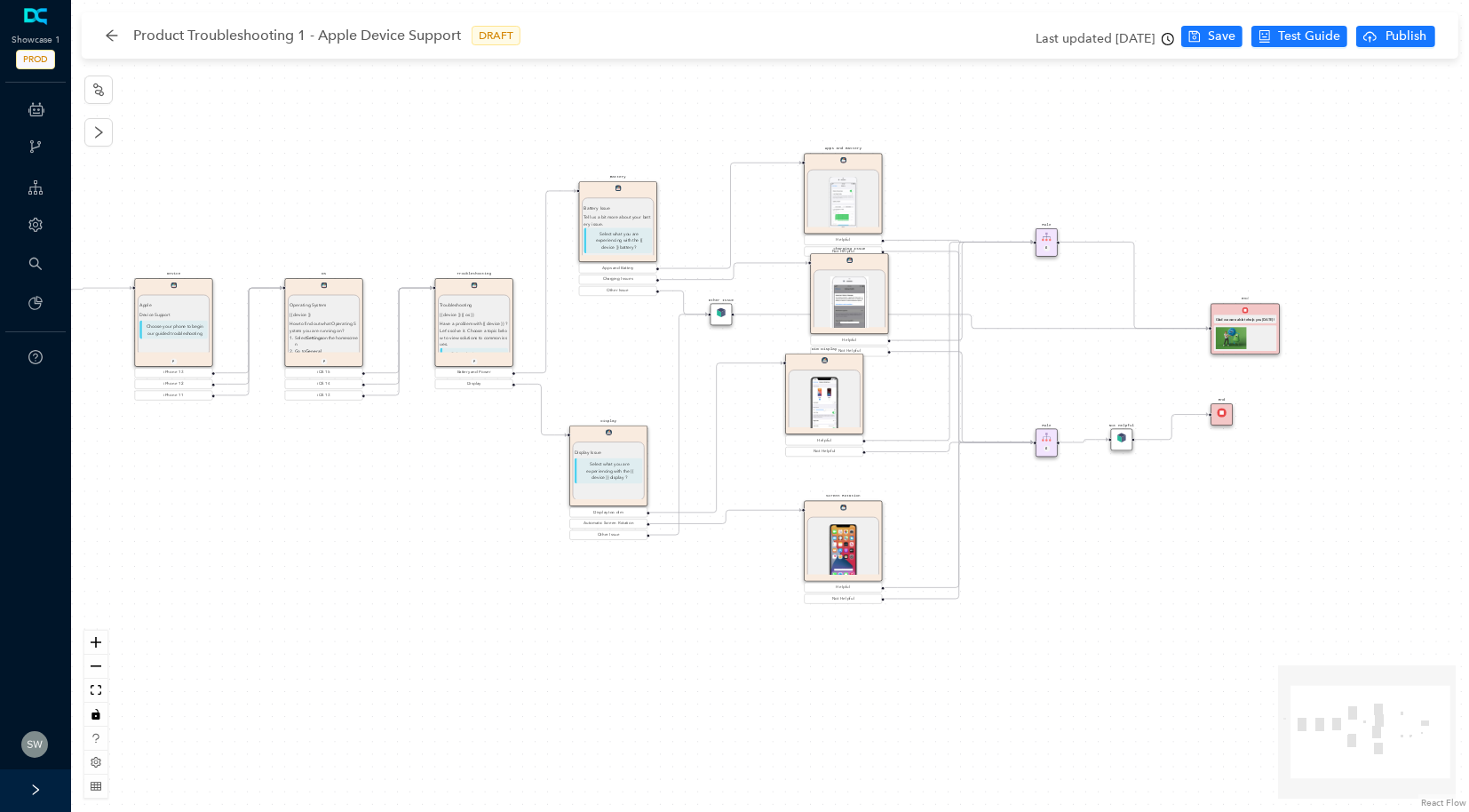
scroll to position [0, 0]
drag, startPoint x: 858, startPoint y: 215, endPoint x: 866, endPoint y: 169, distance: 46.7
click at [866, 169] on div "1 / 1" at bounding box center [854, 161] width 69 height 63
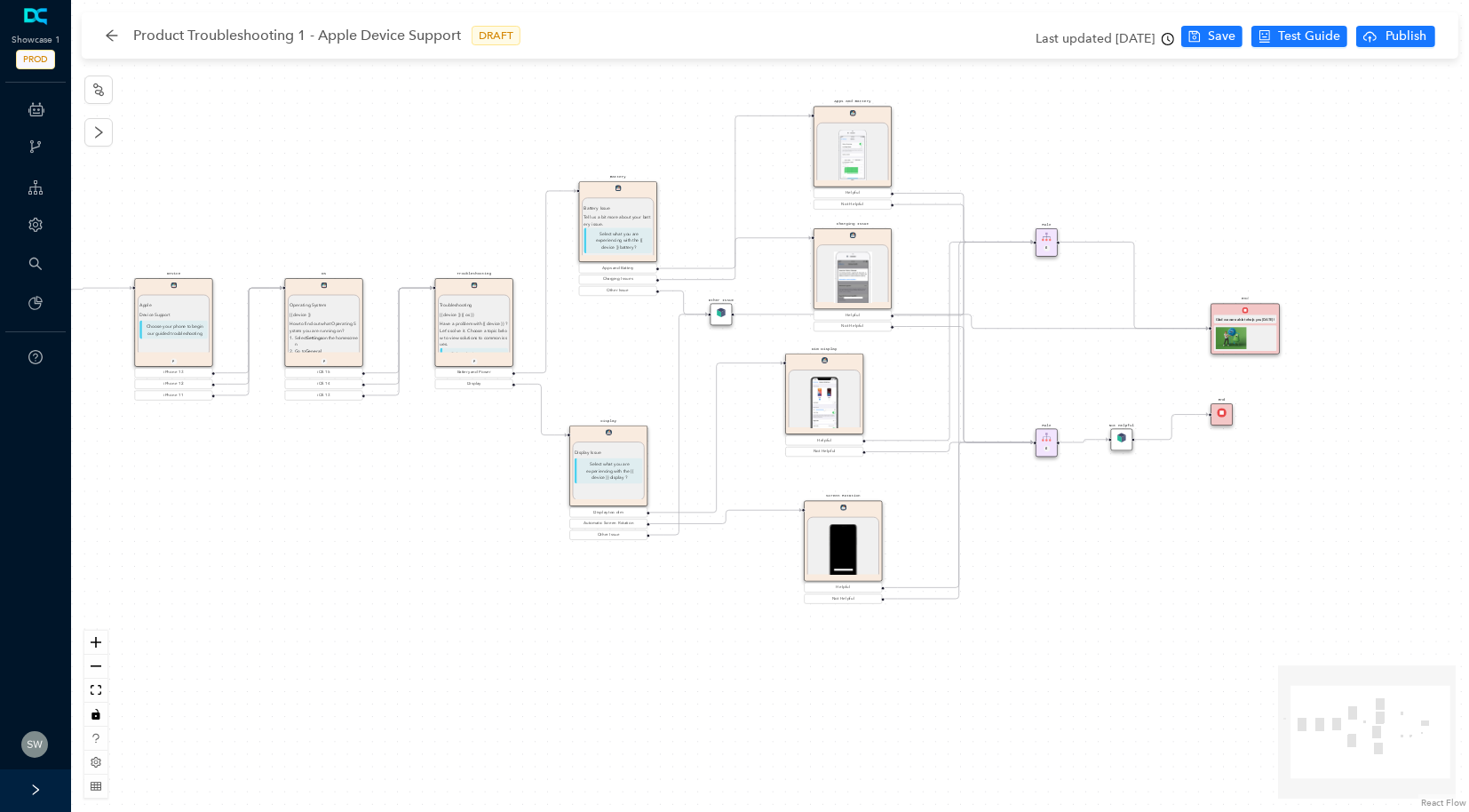
drag, startPoint x: 851, startPoint y: 296, endPoint x: 852, endPoint y: 270, distance: 26.0
click at [852, 270] on img at bounding box center [853, 279] width 39 height 56
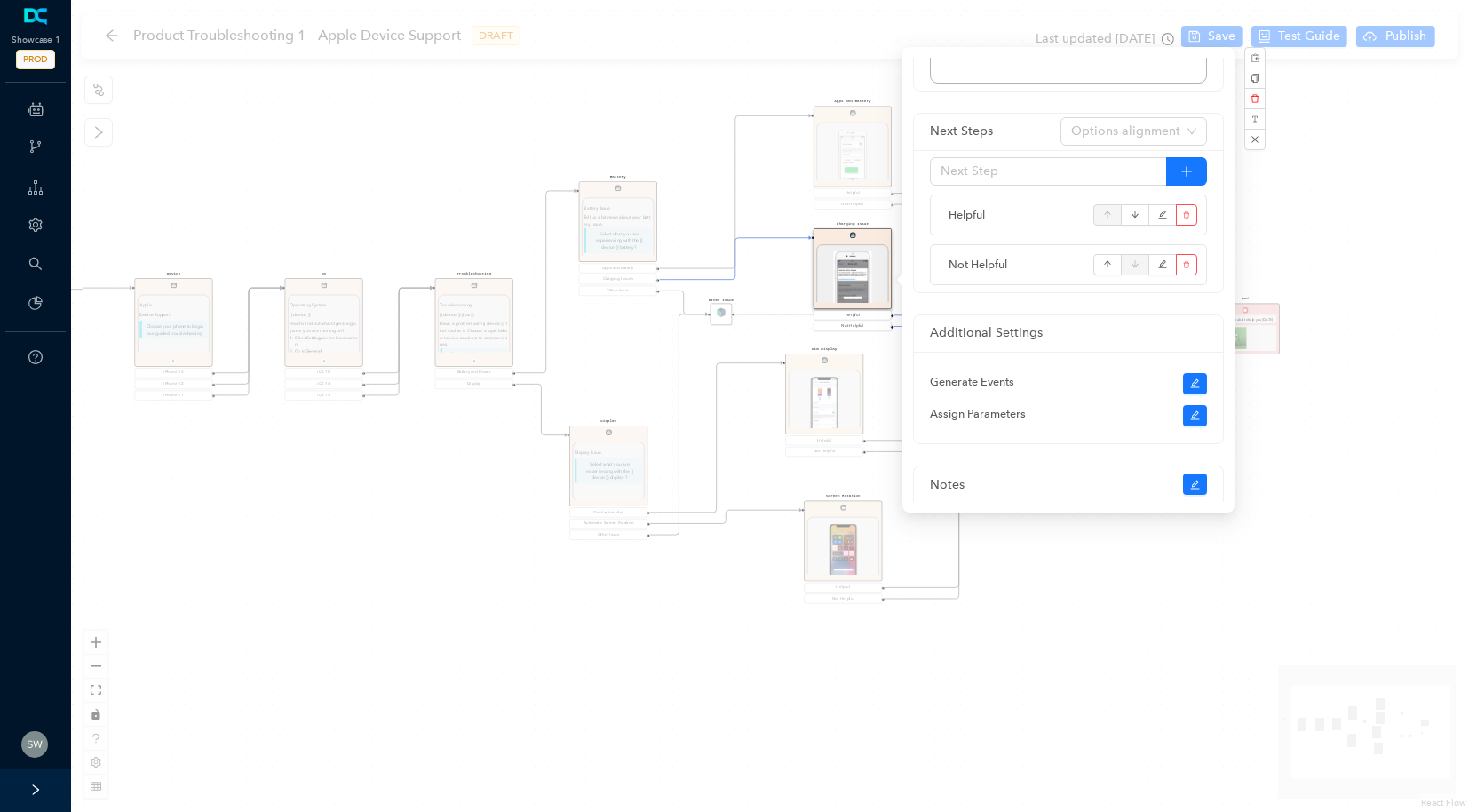
scroll to position [525, 0]
click at [1249, 146] on button "button" at bounding box center [1255, 139] width 22 height 22
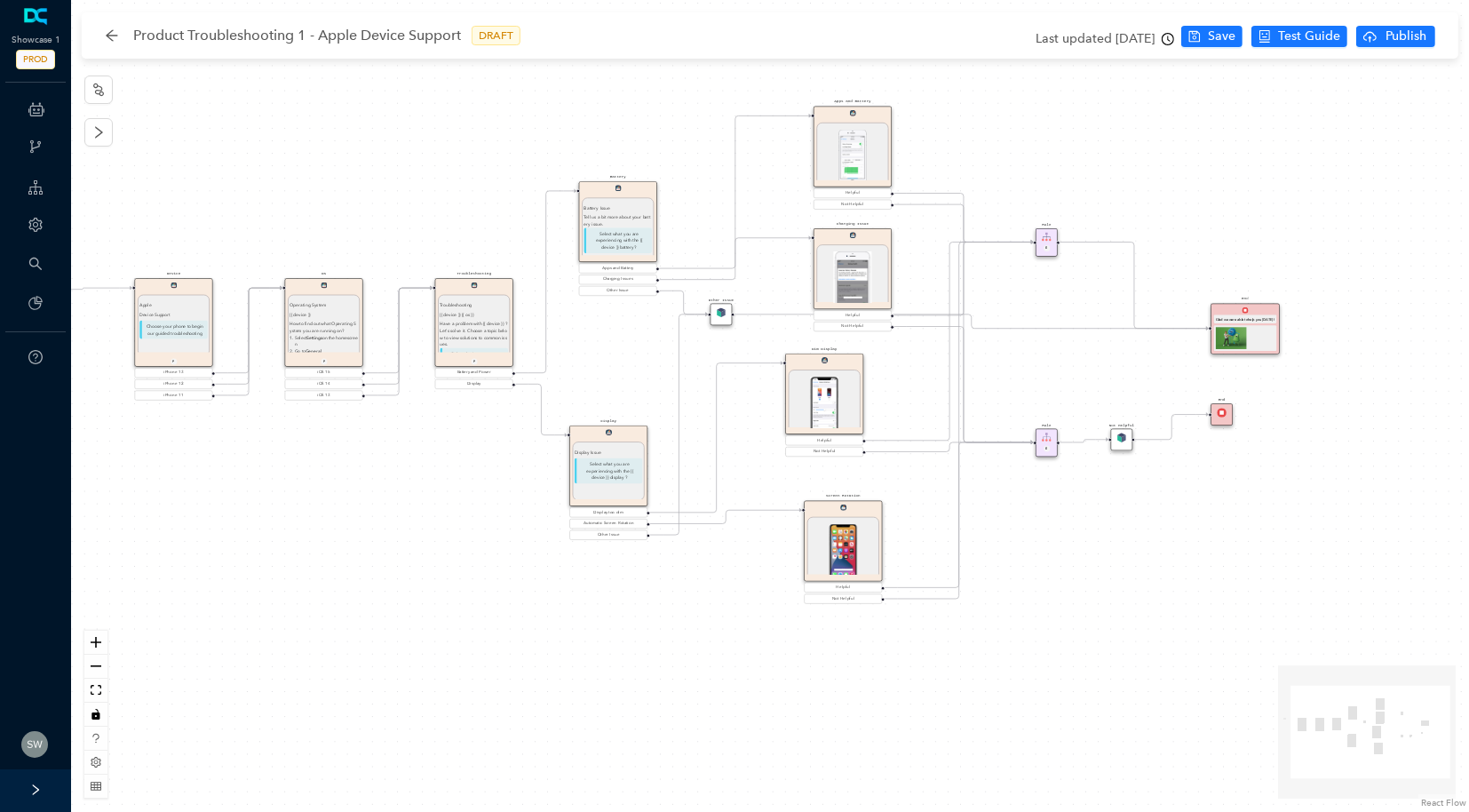
scroll to position [0, 0]
click at [100, 639] on icon "zoom in" at bounding box center [95, 642] width 11 height 11
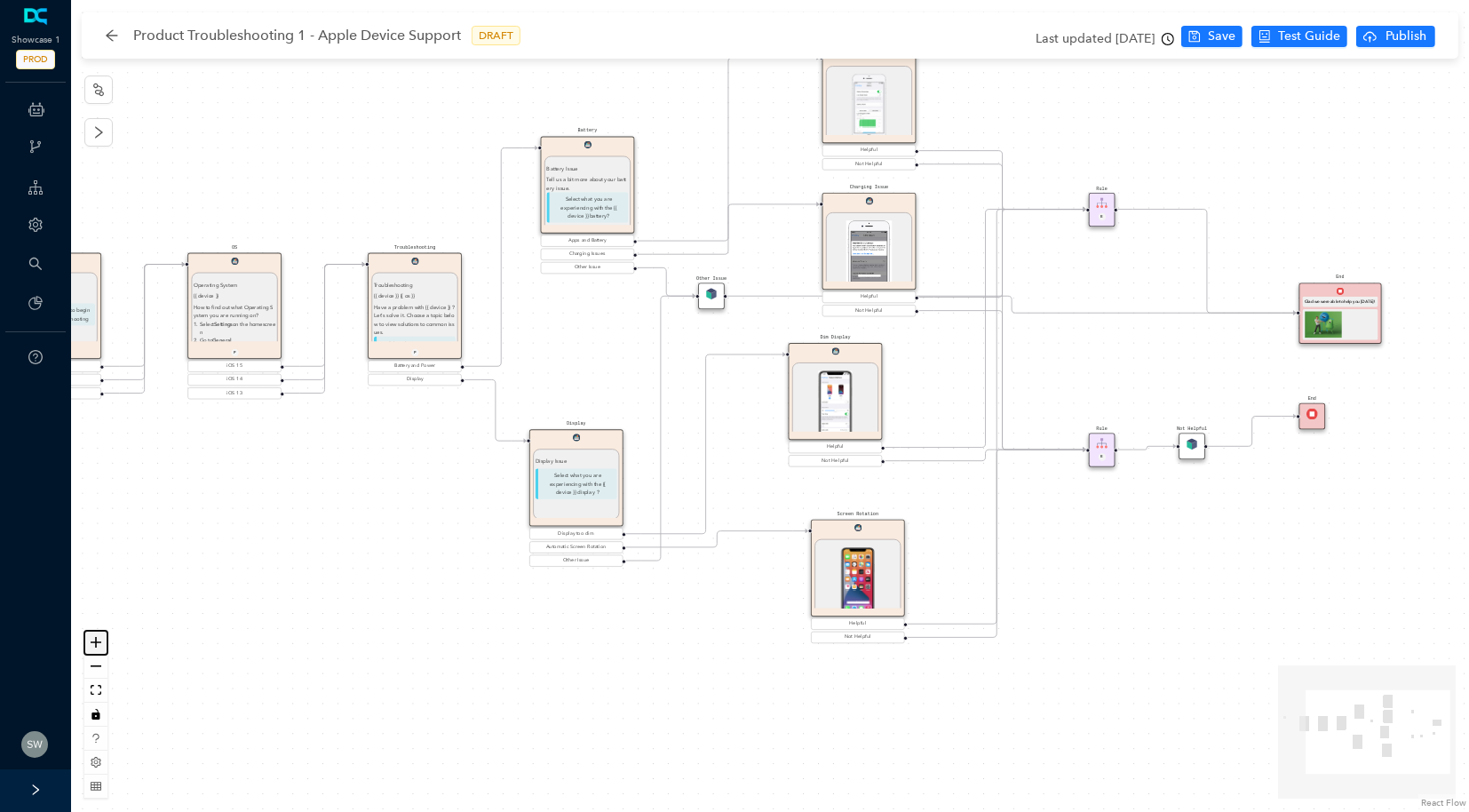
click at [100, 639] on icon "zoom in" at bounding box center [95, 642] width 11 height 11
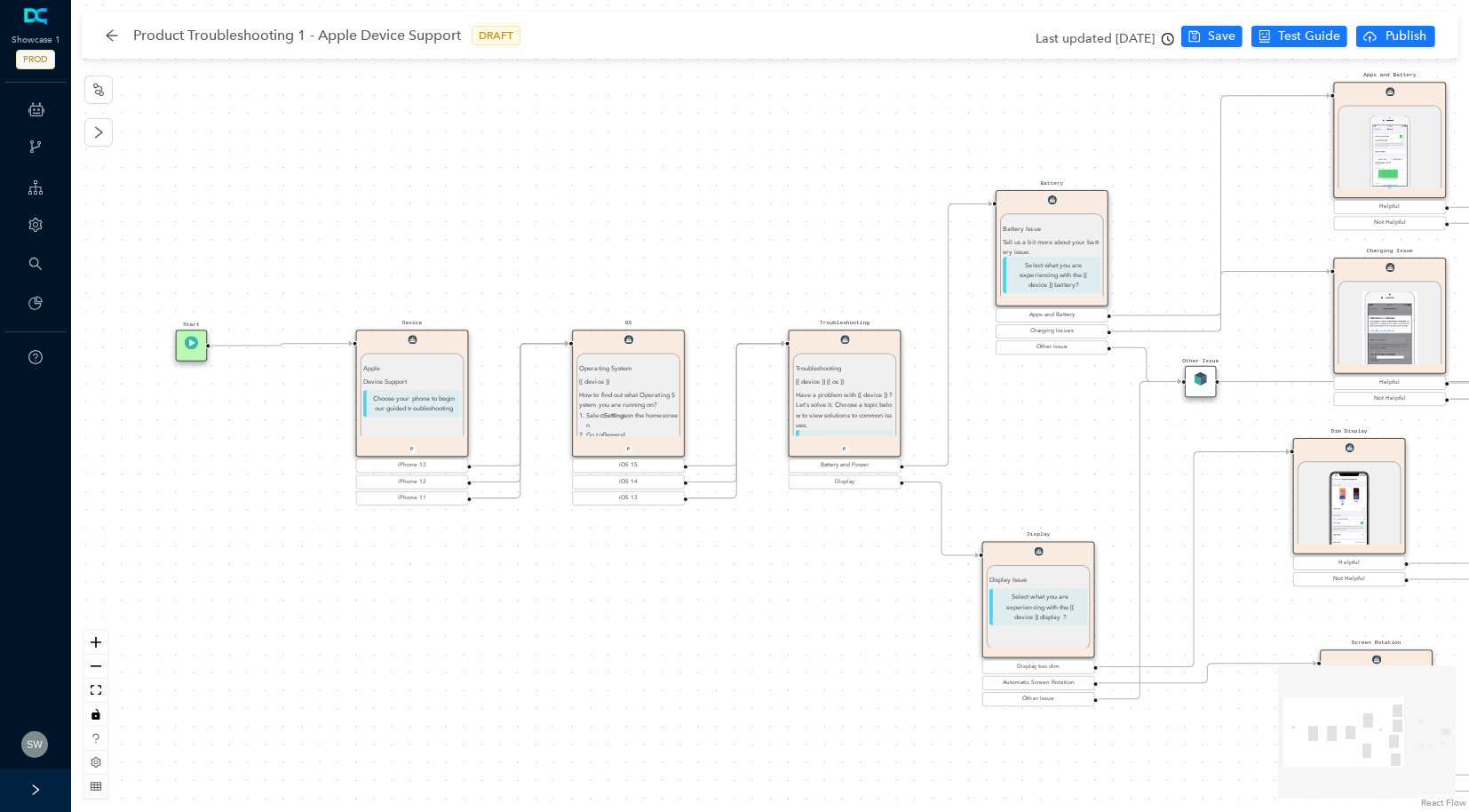
drag, startPoint x: 181, startPoint y: 612, endPoint x: 682, endPoint y: 720, distance: 512.5
click at [682, 720] on div "Start Device Apple Device Support Choose your phone to begin our guided trouble…" at bounding box center [770, 406] width 1398 height 812
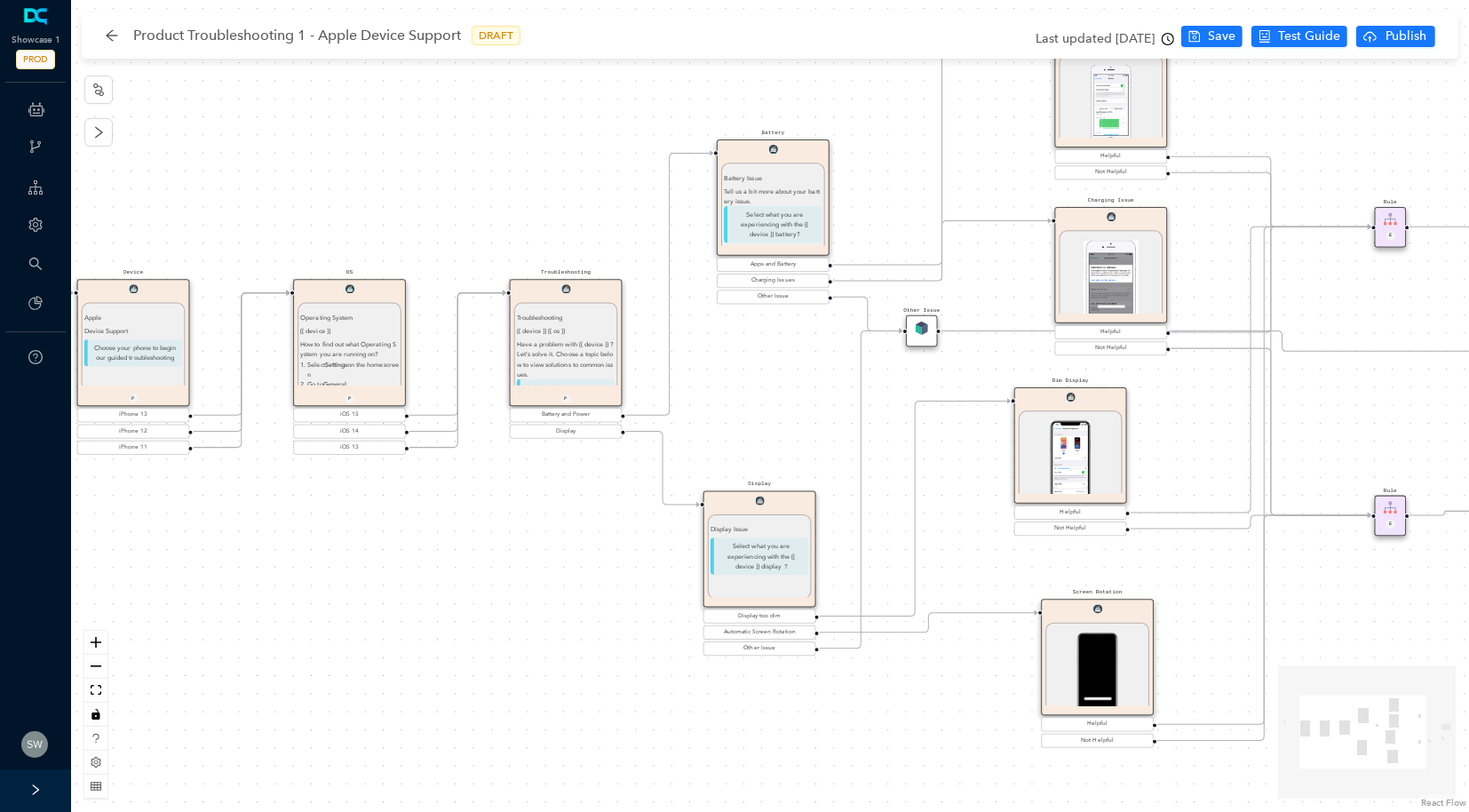
drag, startPoint x: 866, startPoint y: 718, endPoint x: 587, endPoint y: 668, distance: 283.4
click at [587, 668] on div "Start Device Apple Device Support Choose your phone to begin our guided trouble…" at bounding box center [770, 406] width 1398 height 812
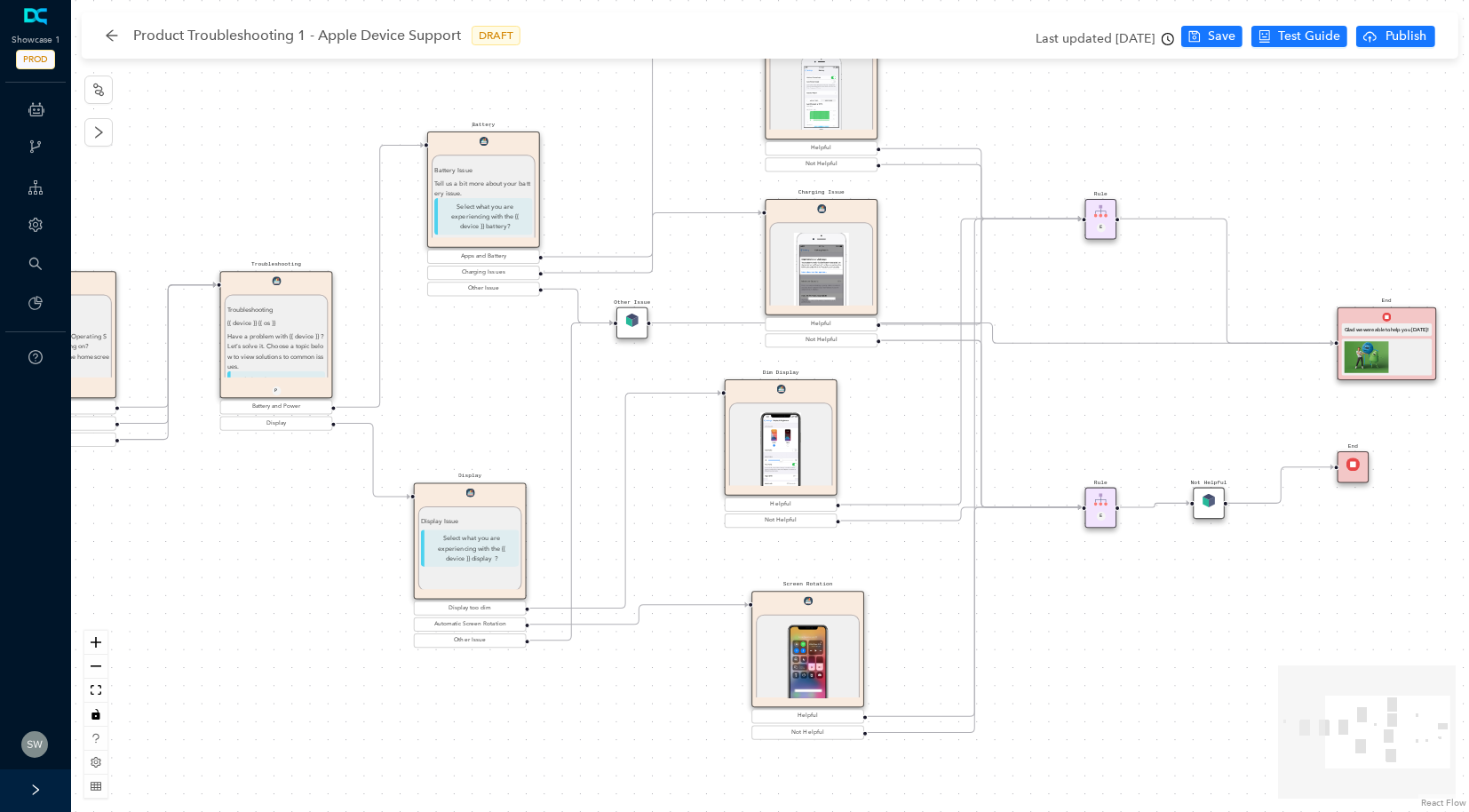
drag, startPoint x: 587, startPoint y: 668, endPoint x: 298, endPoint y: 660, distance: 289.1
click at [298, 660] on div "Start Device Apple Device Support Choose your phone to begin our guided trouble…" at bounding box center [770, 406] width 1398 height 812
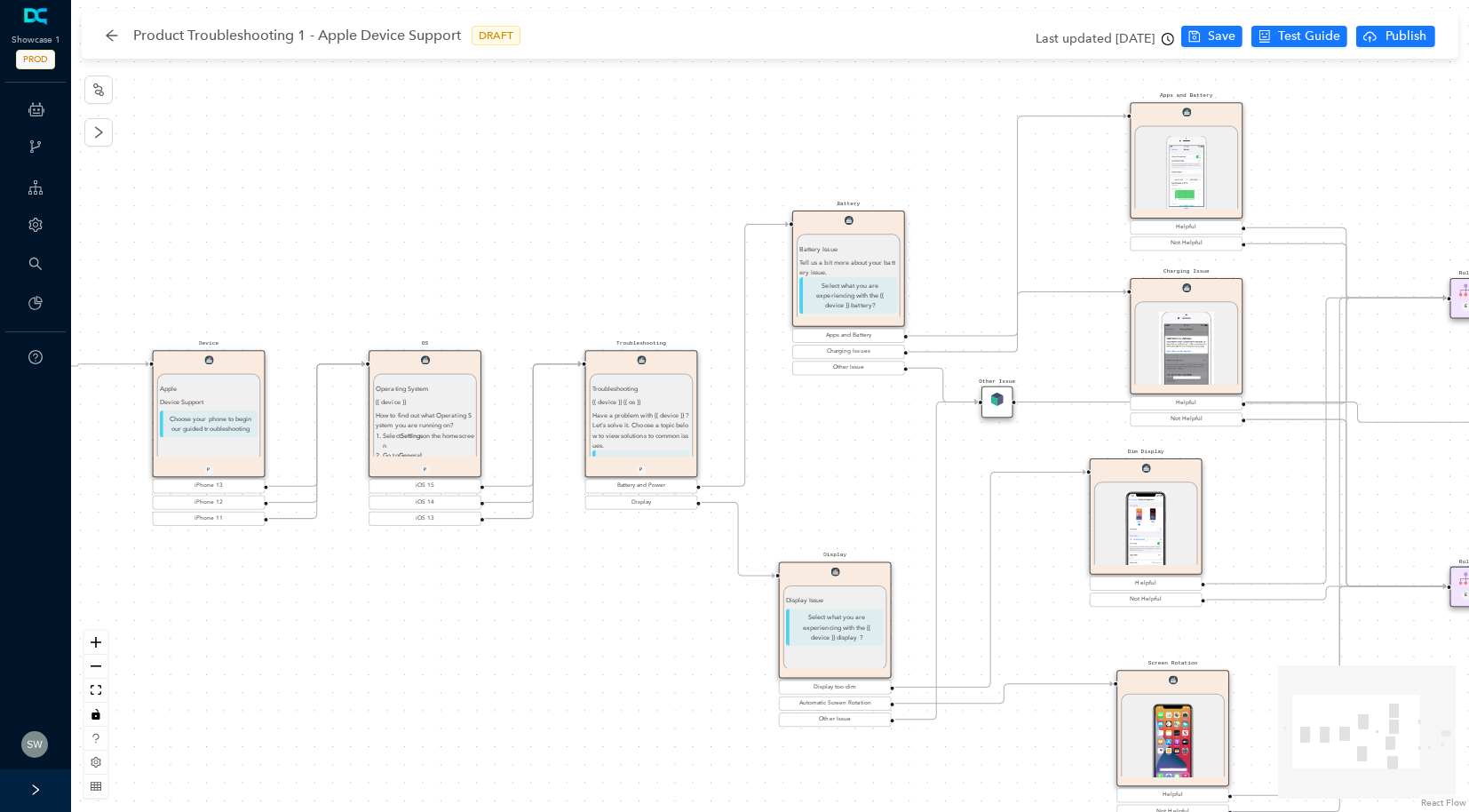
drag, startPoint x: 721, startPoint y: 120, endPoint x: 1087, endPoint y: 200, distance: 374.6
click at [1087, 200] on div "Start Device Apple Device Support Choose your phone to begin our guided trouble…" at bounding box center [770, 406] width 1398 height 812
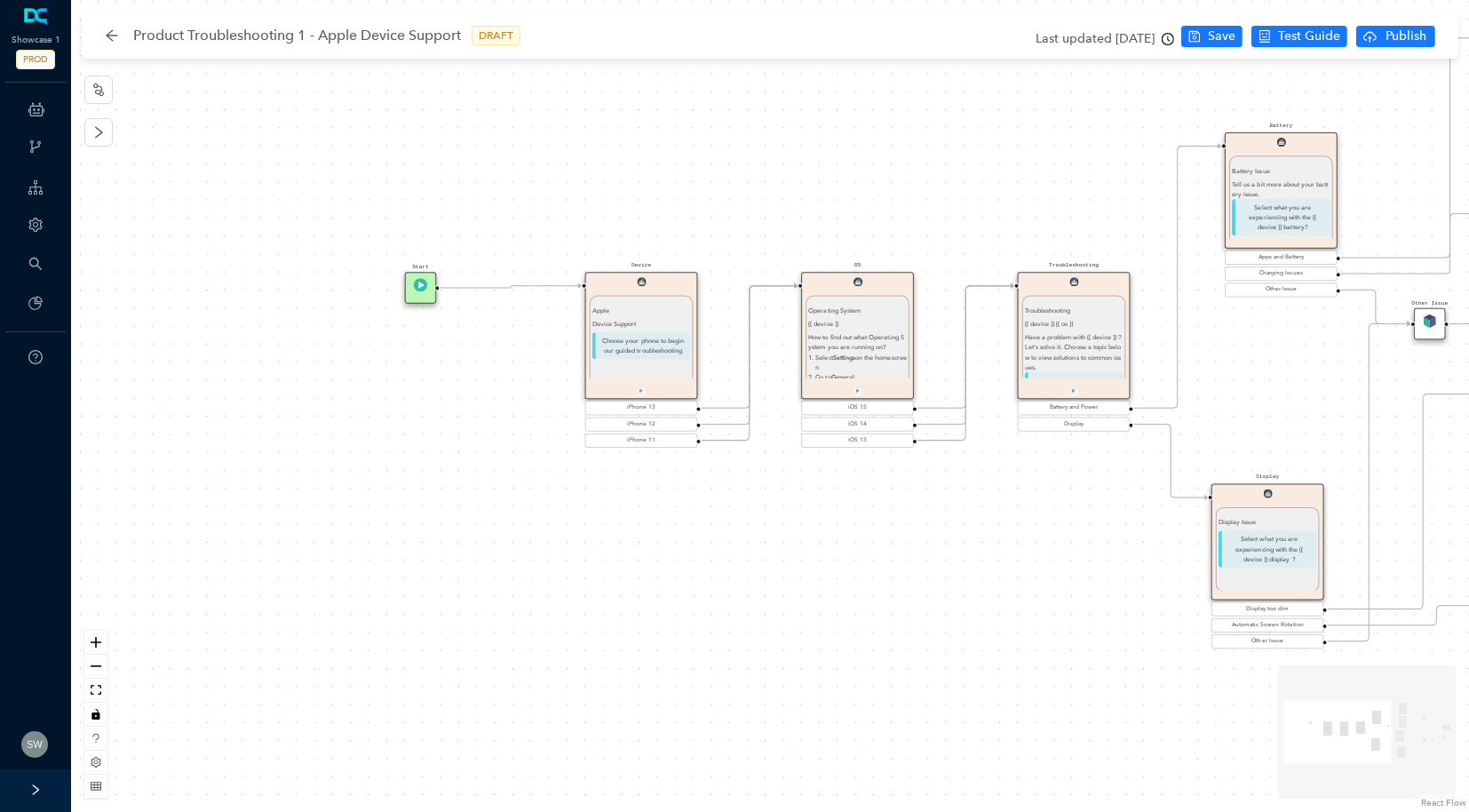
drag, startPoint x: 325, startPoint y: 266, endPoint x: 758, endPoint y: 188, distance: 440.0
click at [758, 188] on div "Start Device Apple Device Support Choose your phone to begin our guided trouble…" at bounding box center [770, 406] width 1398 height 812
click at [662, 297] on div "Apple Device Support Choose your phone to begin our guided troubleshooting" at bounding box center [642, 340] width 104 height 88
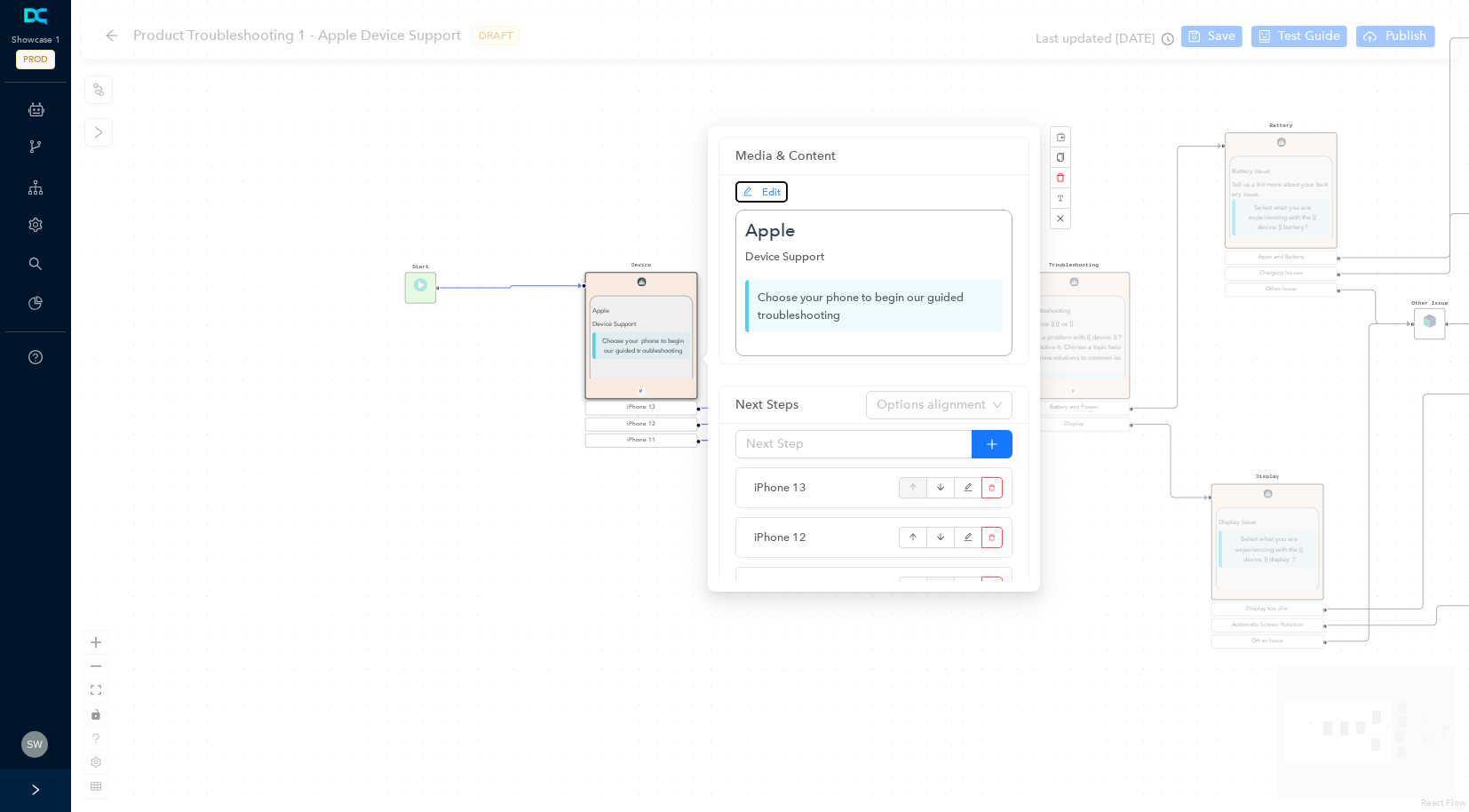
click at [766, 183] on button "Edit" at bounding box center [761, 192] width 52 height 22
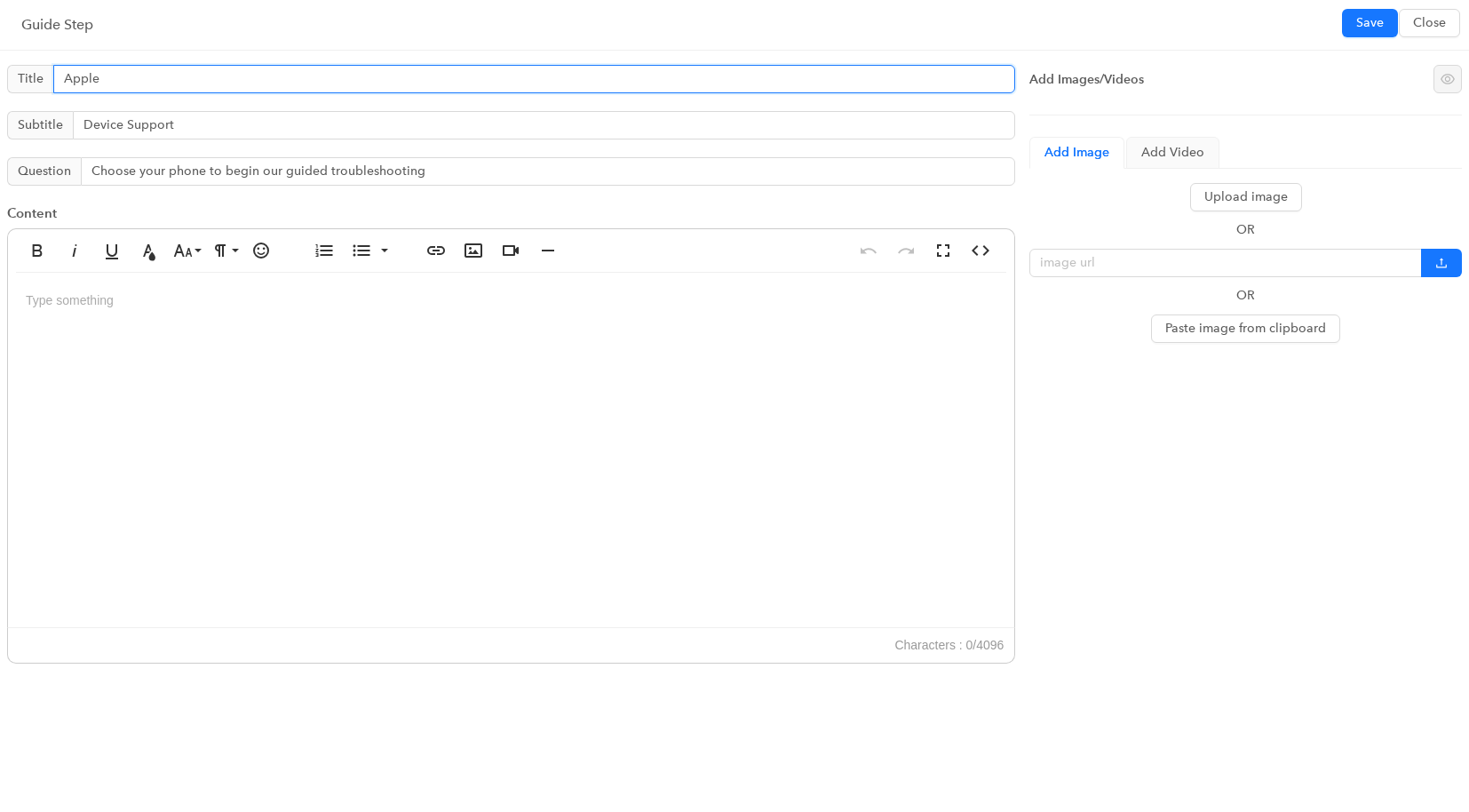
drag, startPoint x: 109, startPoint y: 78, endPoint x: 55, endPoint y: 79, distance: 54.0
click at [55, 79] on input "Apple" at bounding box center [534, 78] width 962 height 28
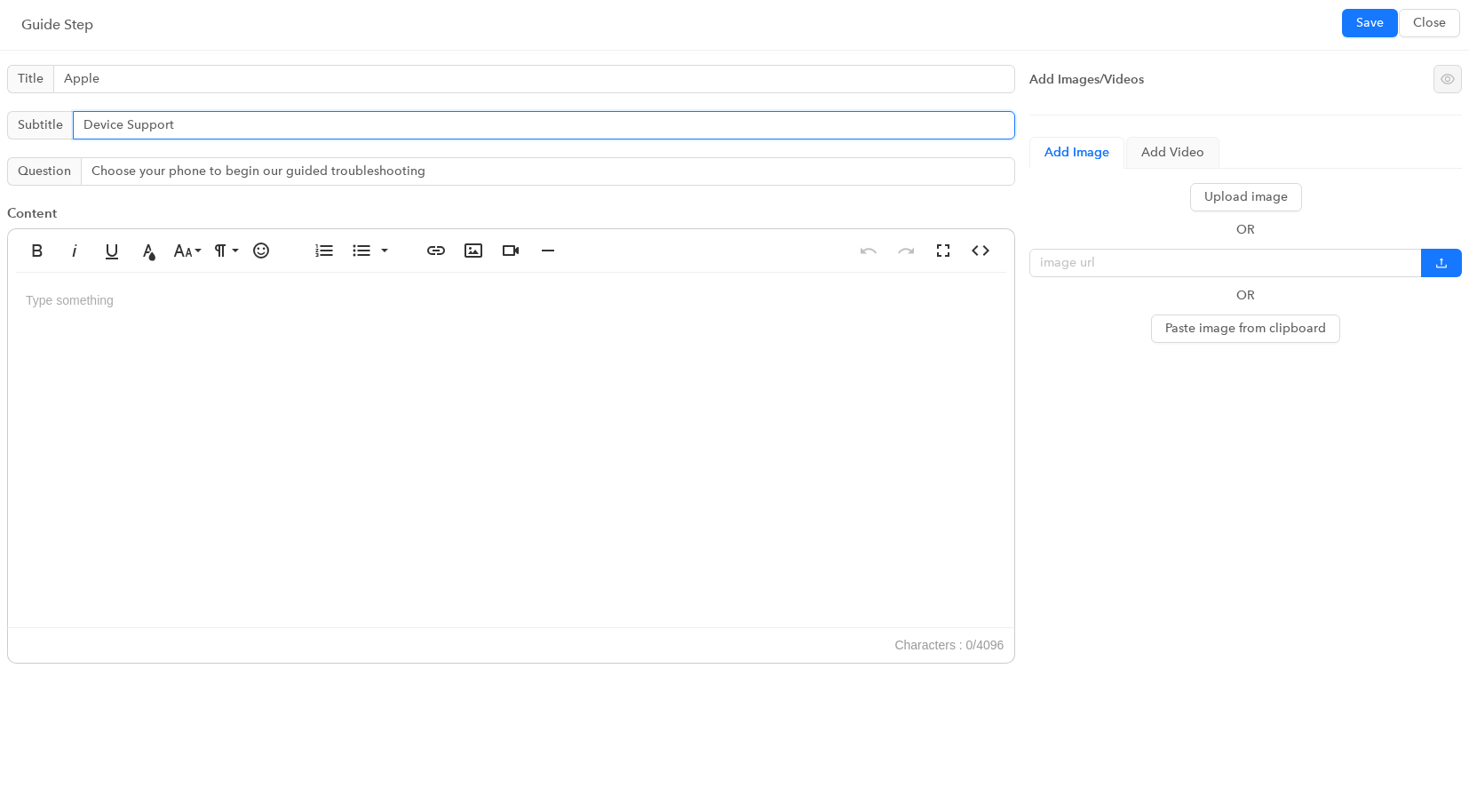
drag, startPoint x: 190, startPoint y: 128, endPoint x: 19, endPoint y: 120, distance: 171.2
click at [19, 120] on span "Subtitle Device Support" at bounding box center [511, 124] width 1008 height 28
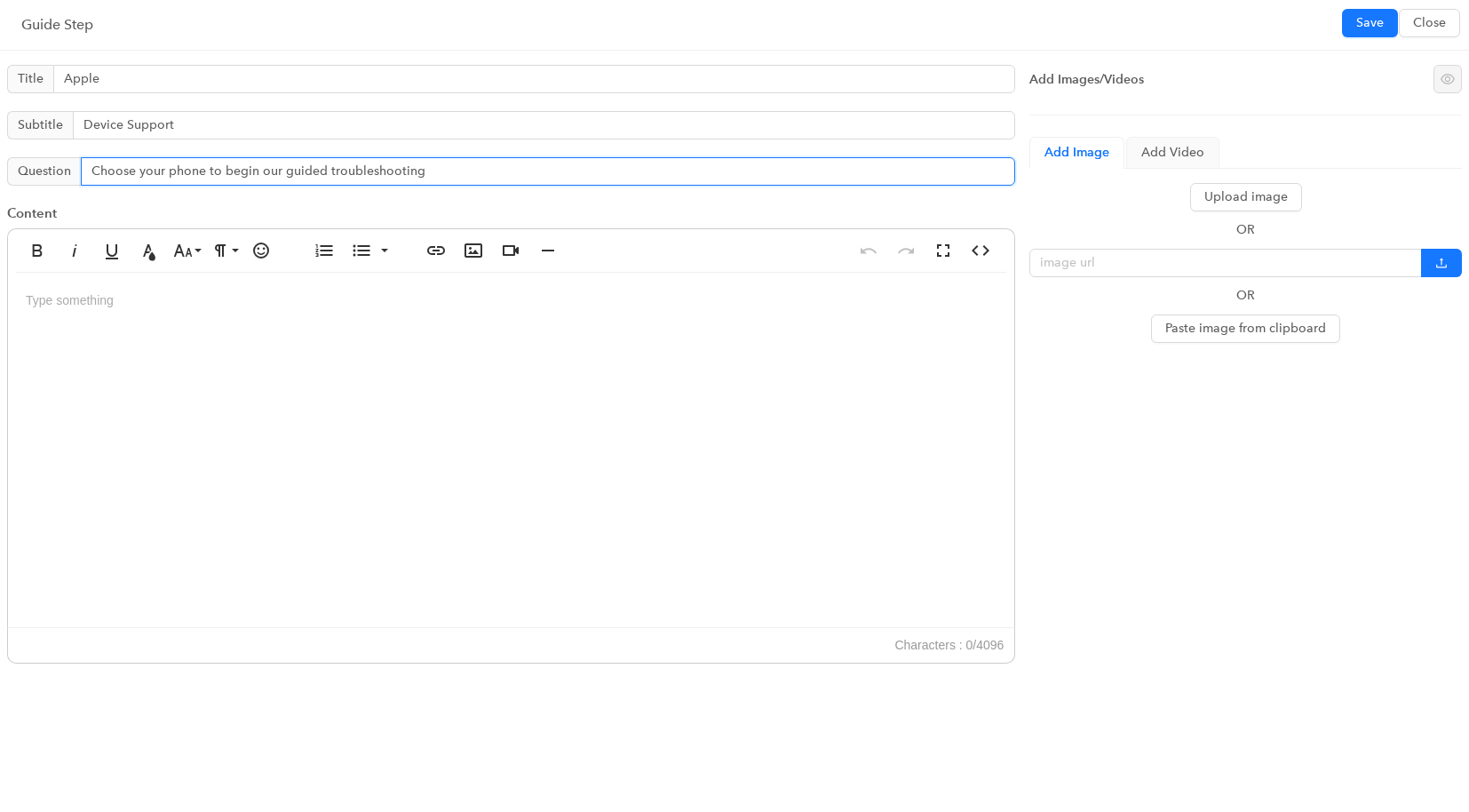
drag, startPoint x: 450, startPoint y: 177, endPoint x: 83, endPoint y: 176, distance: 367.0
click at [83, 176] on input "Choose your phone to begin our guided troubleshooting" at bounding box center [548, 170] width 935 height 28
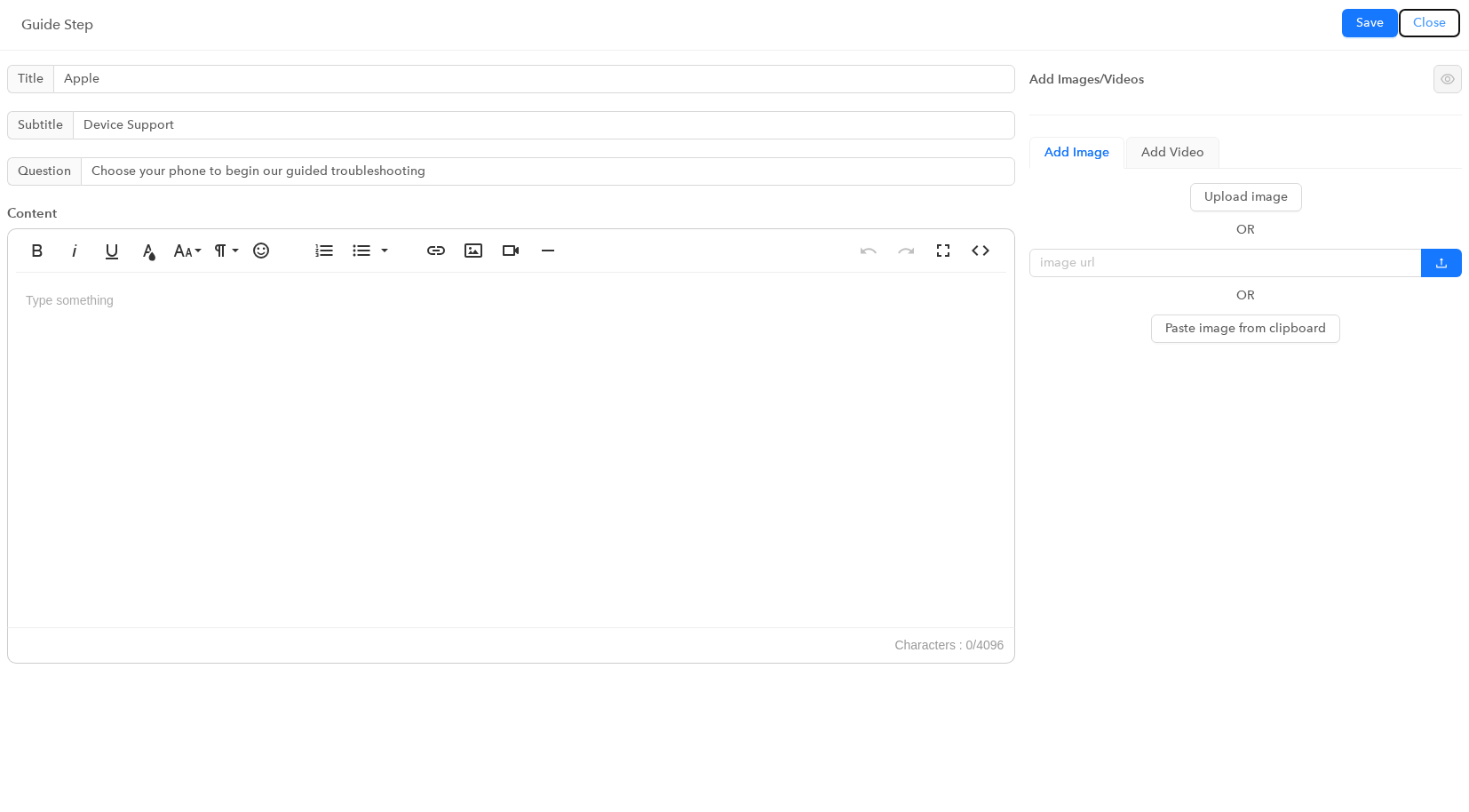
click at [1439, 20] on span "Close" at bounding box center [1430, 24] width 33 height 20
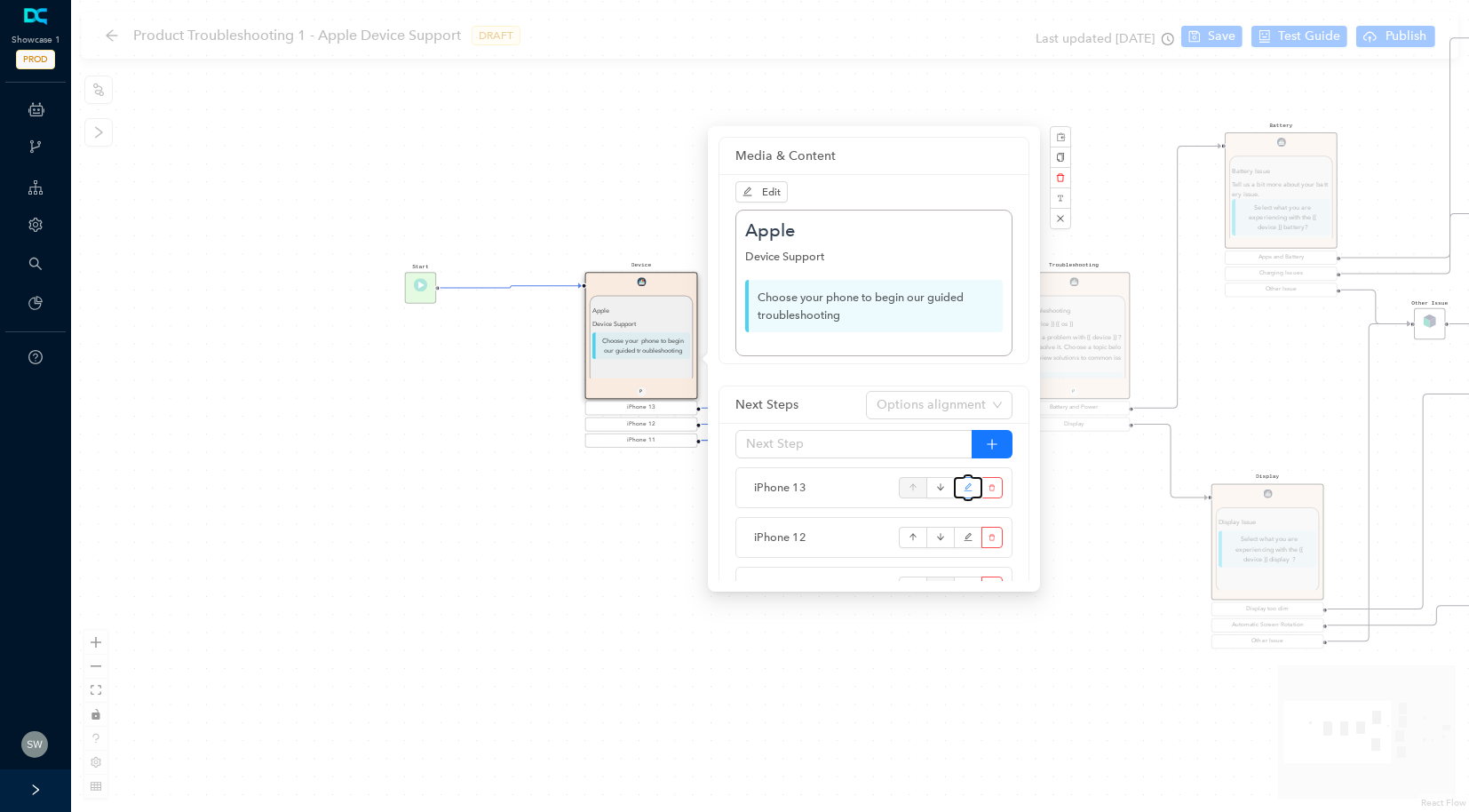
click at [959, 484] on button "button" at bounding box center [968, 488] width 28 height 22
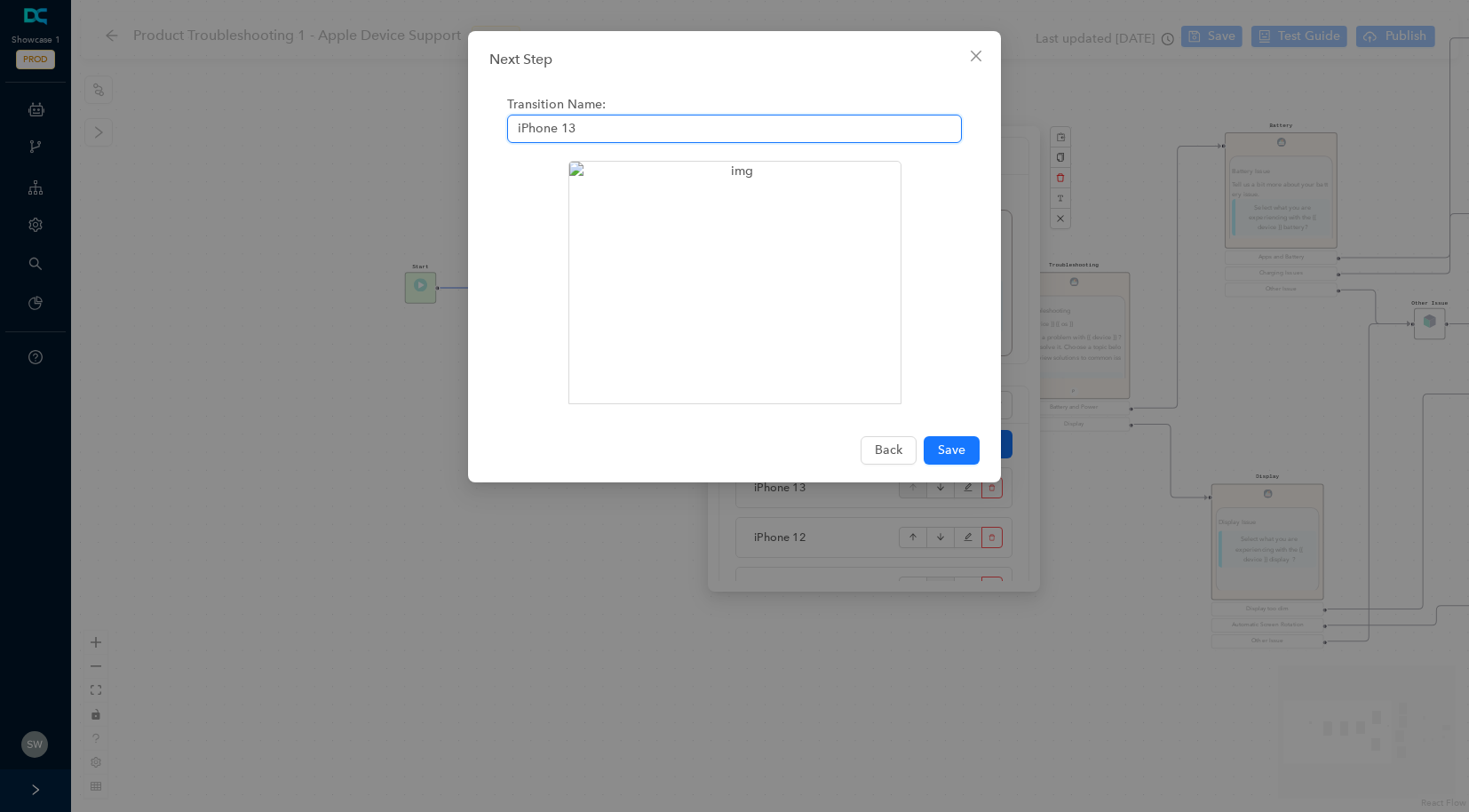
drag, startPoint x: 596, startPoint y: 128, endPoint x: 488, endPoint y: 128, distance: 108.0
click at [488, 128] on div "Next Step Transition Name: iPhone 13 Back Save" at bounding box center [735, 257] width 533 height 451
click at [966, 56] on span "Close" at bounding box center [976, 56] width 28 height 15
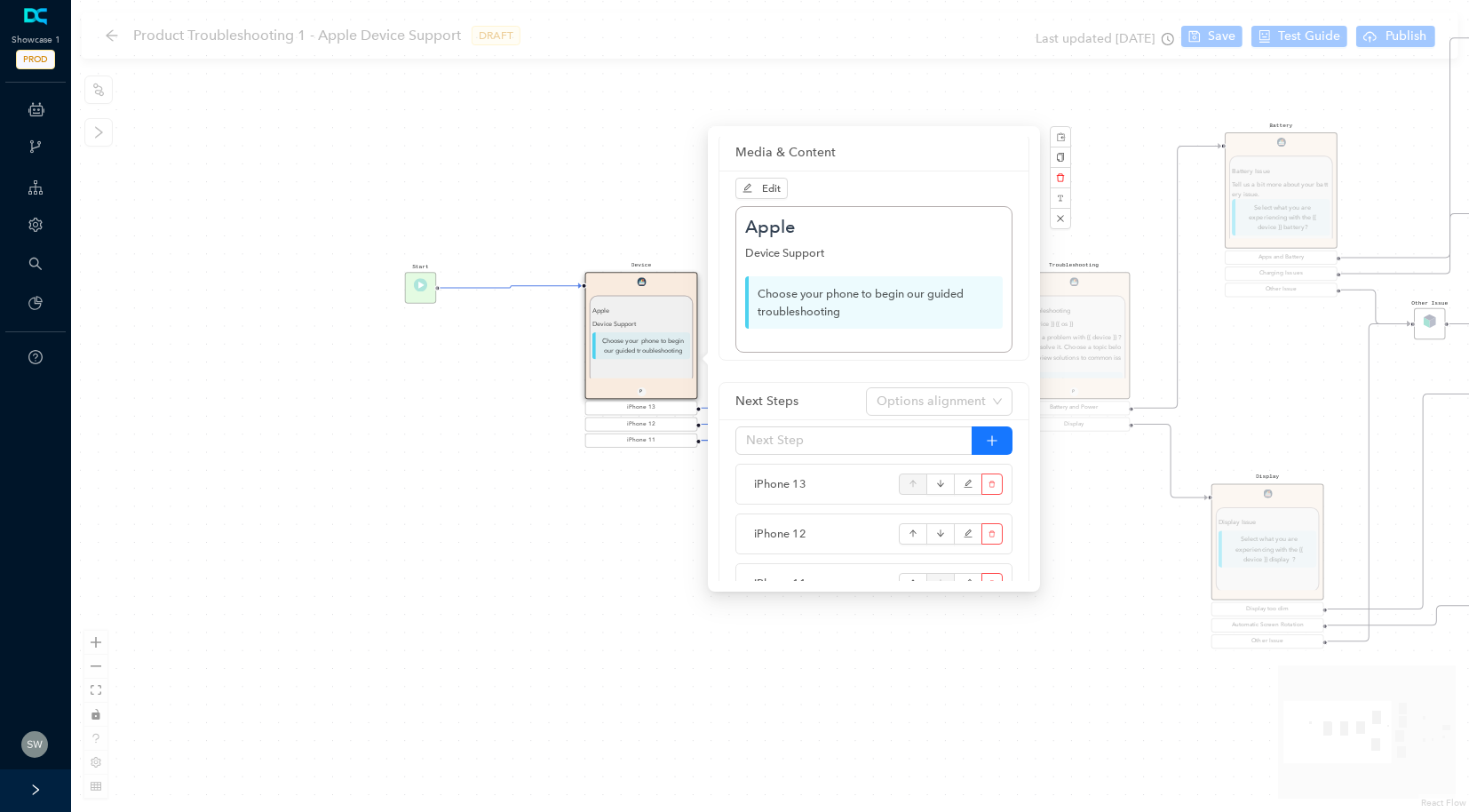
scroll to position [7, 0]
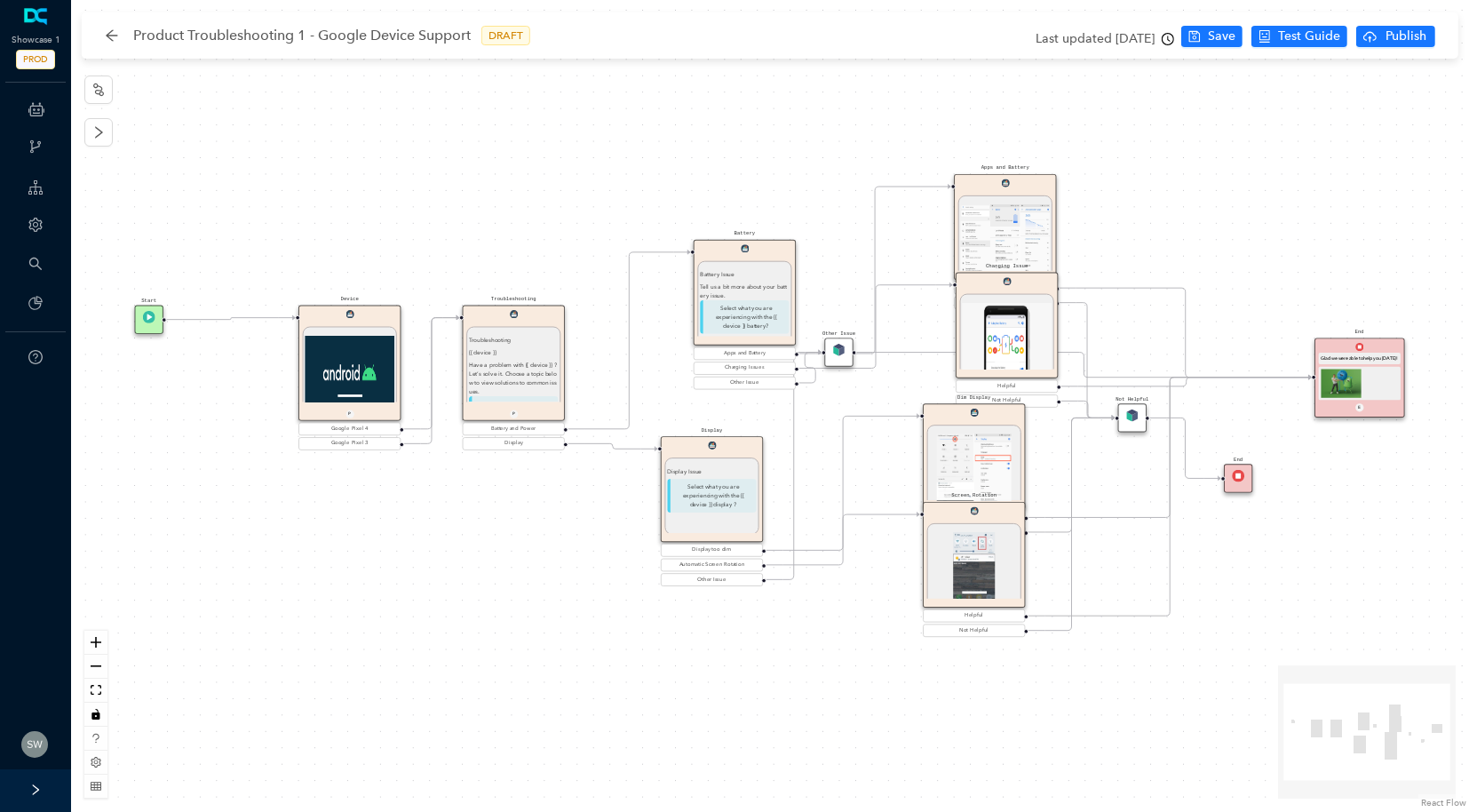
click at [1133, 420] on img at bounding box center [1132, 415] width 13 height 13
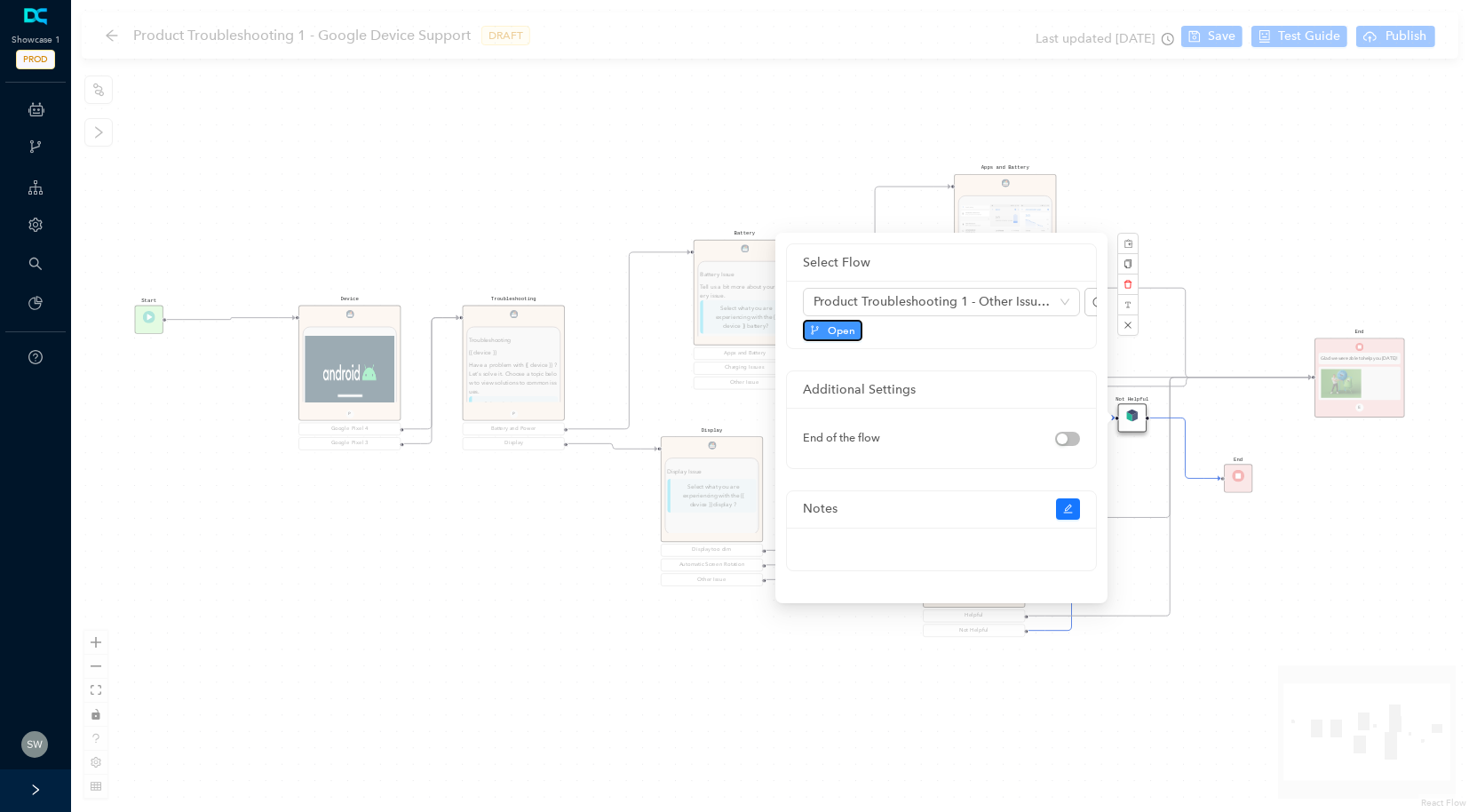
click at [823, 326] on button "Open" at bounding box center [832, 330] width 60 height 22
click at [1283, 147] on div "Start Device 1 / 1 Previous Next Google Device Support Choose your phone to beg…" at bounding box center [770, 406] width 1398 height 812
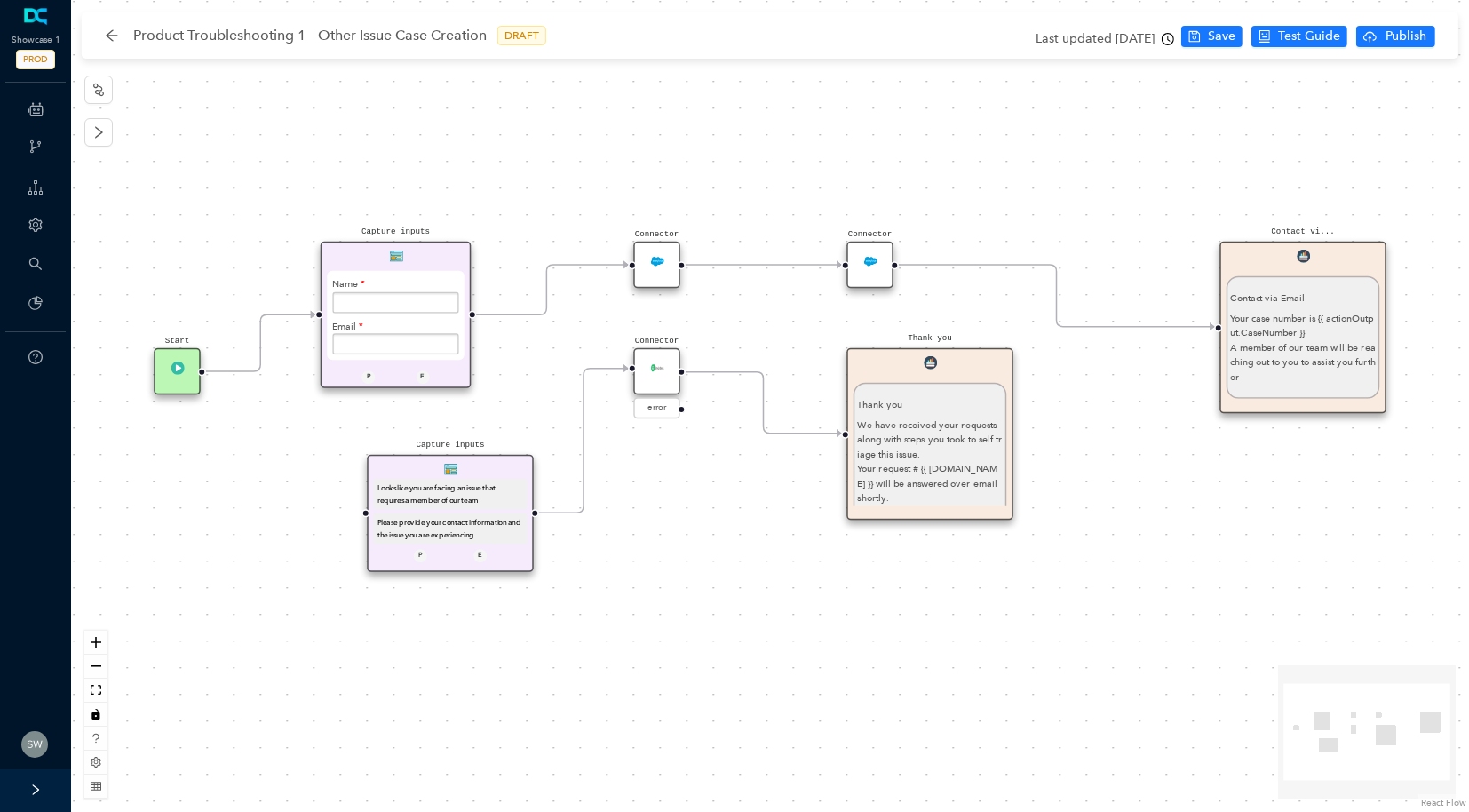
drag, startPoint x: 471, startPoint y: 388, endPoint x: 425, endPoint y: 290, distance: 108.3
click at [425, 290] on div "Name" at bounding box center [396, 291] width 127 height 42
click at [665, 275] on div "Connector" at bounding box center [657, 265] width 47 height 47
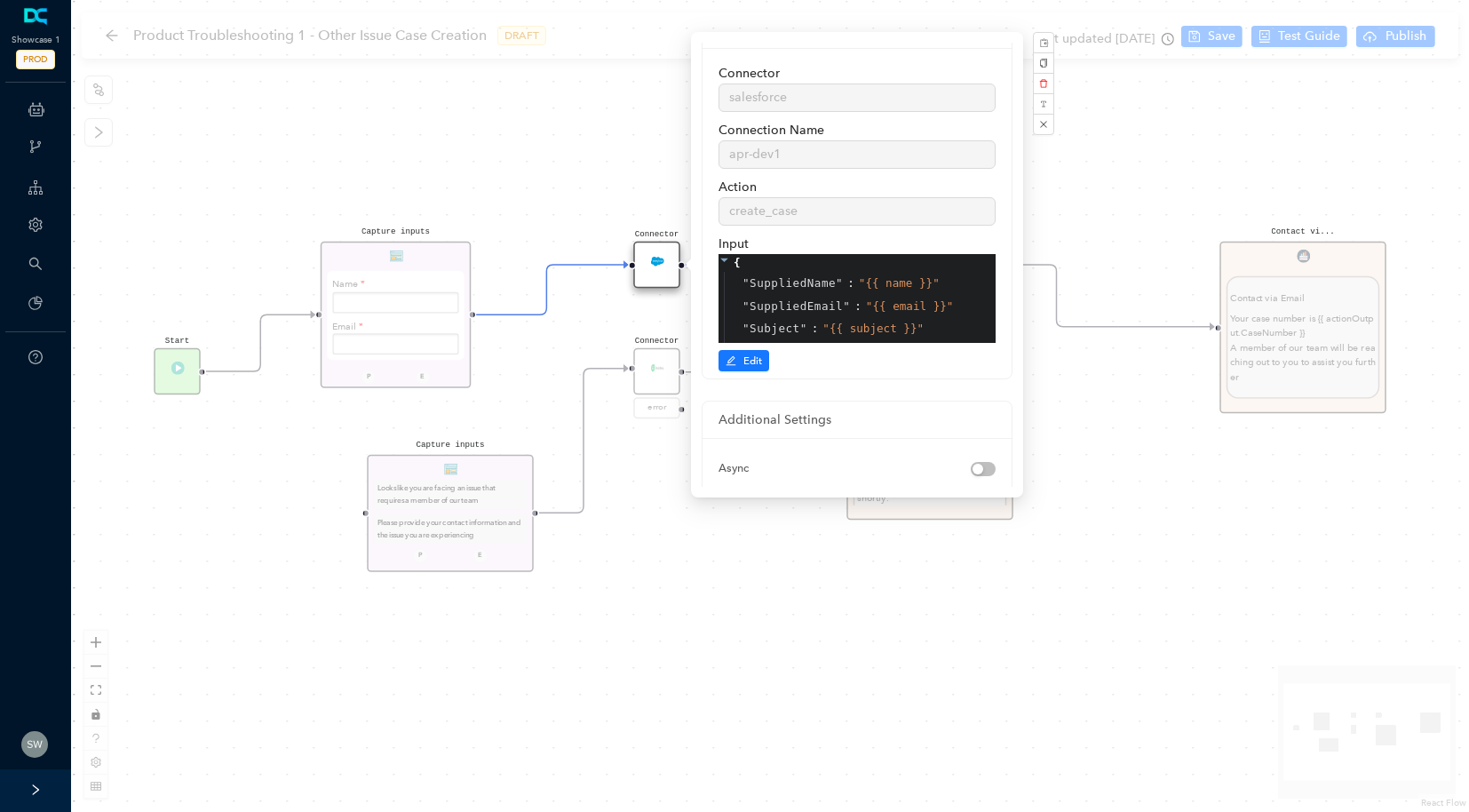
scroll to position [33, 0]
click at [750, 356] on span "Edit" at bounding box center [753, 358] width 19 height 16
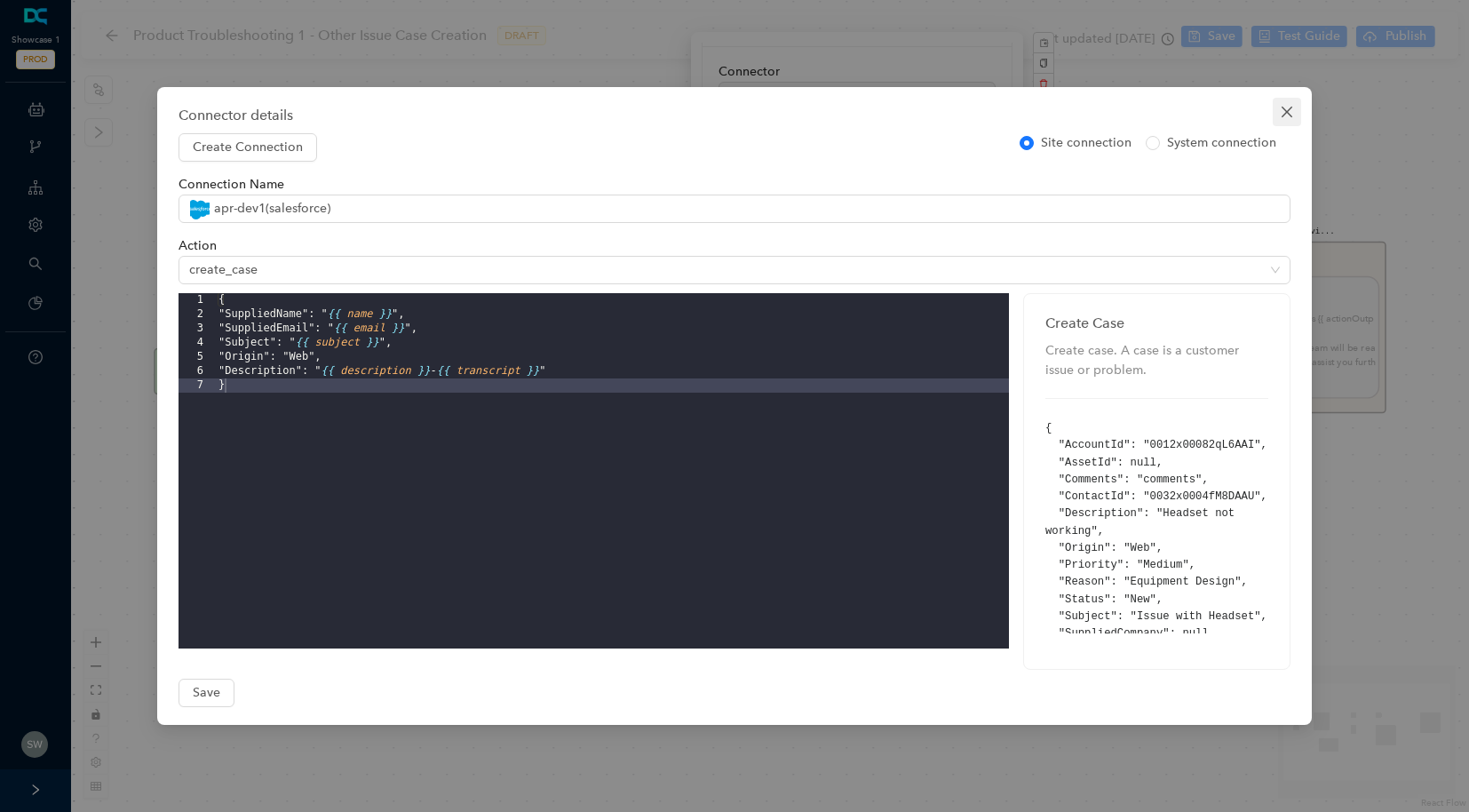
click at [1278, 117] on span "Close" at bounding box center [1287, 112] width 28 height 15
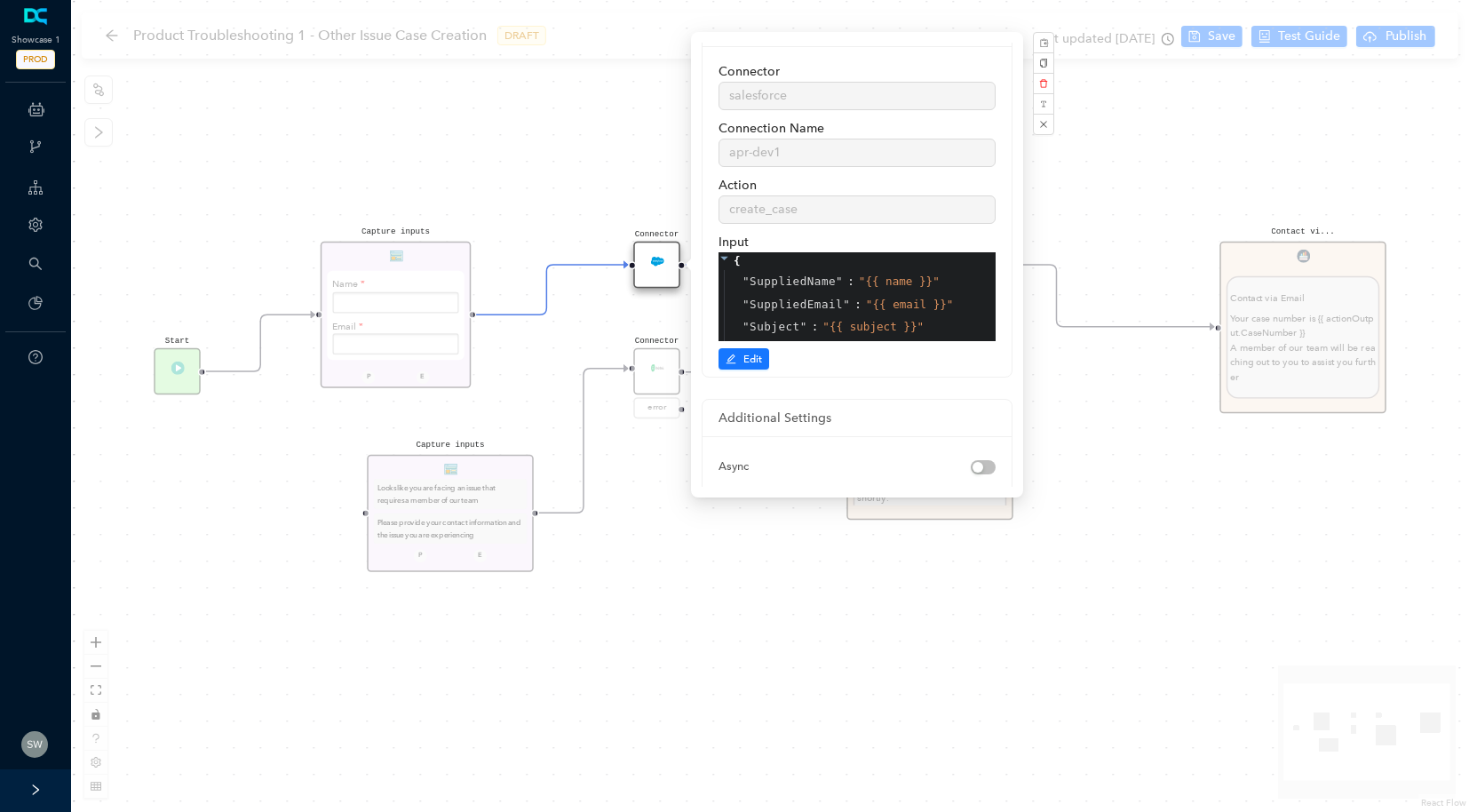
click at [1171, 133] on div "Start Capture inputs Looks like you are facing an issue that requires a member …" at bounding box center [770, 406] width 1398 height 812
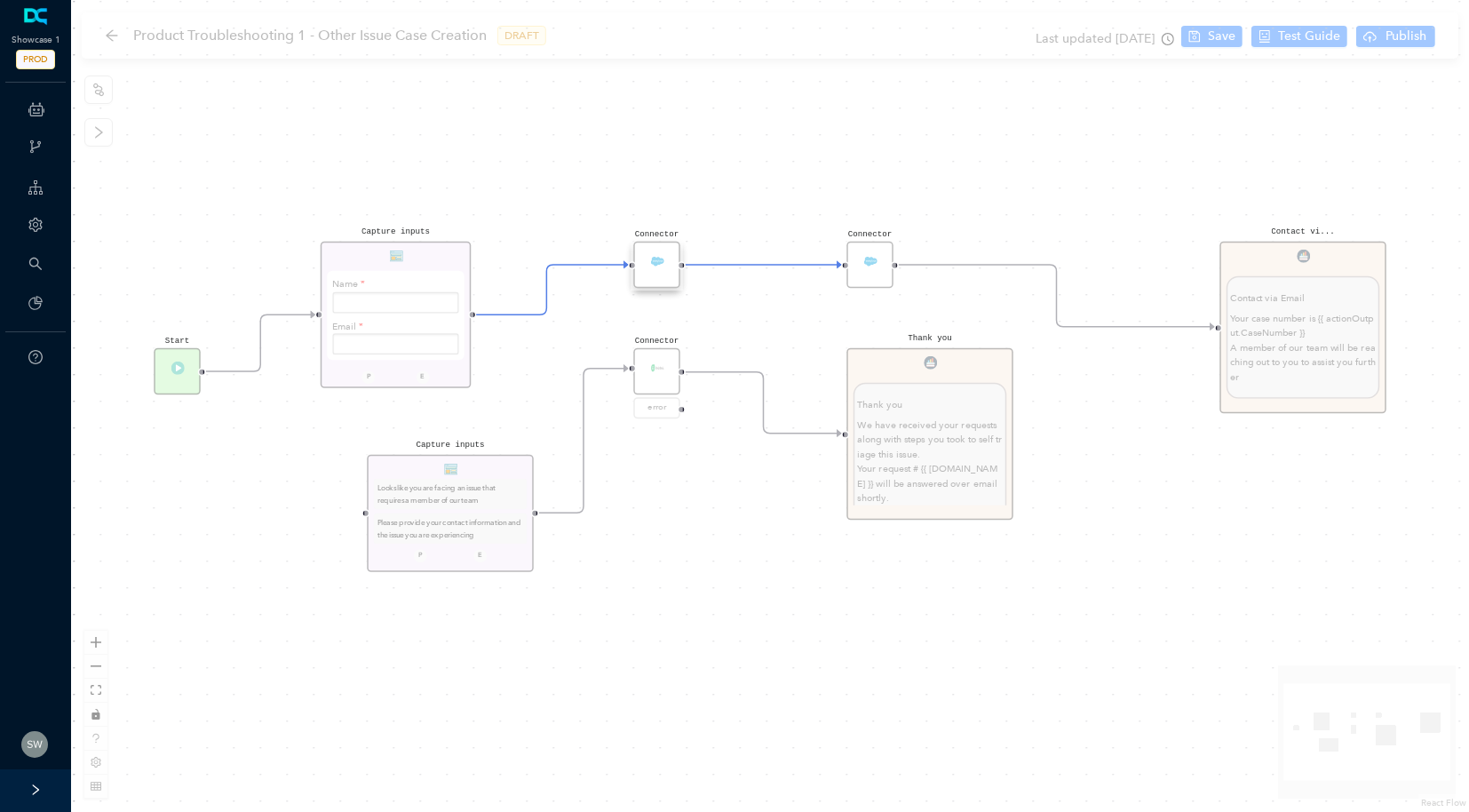
scroll to position [0, 0]
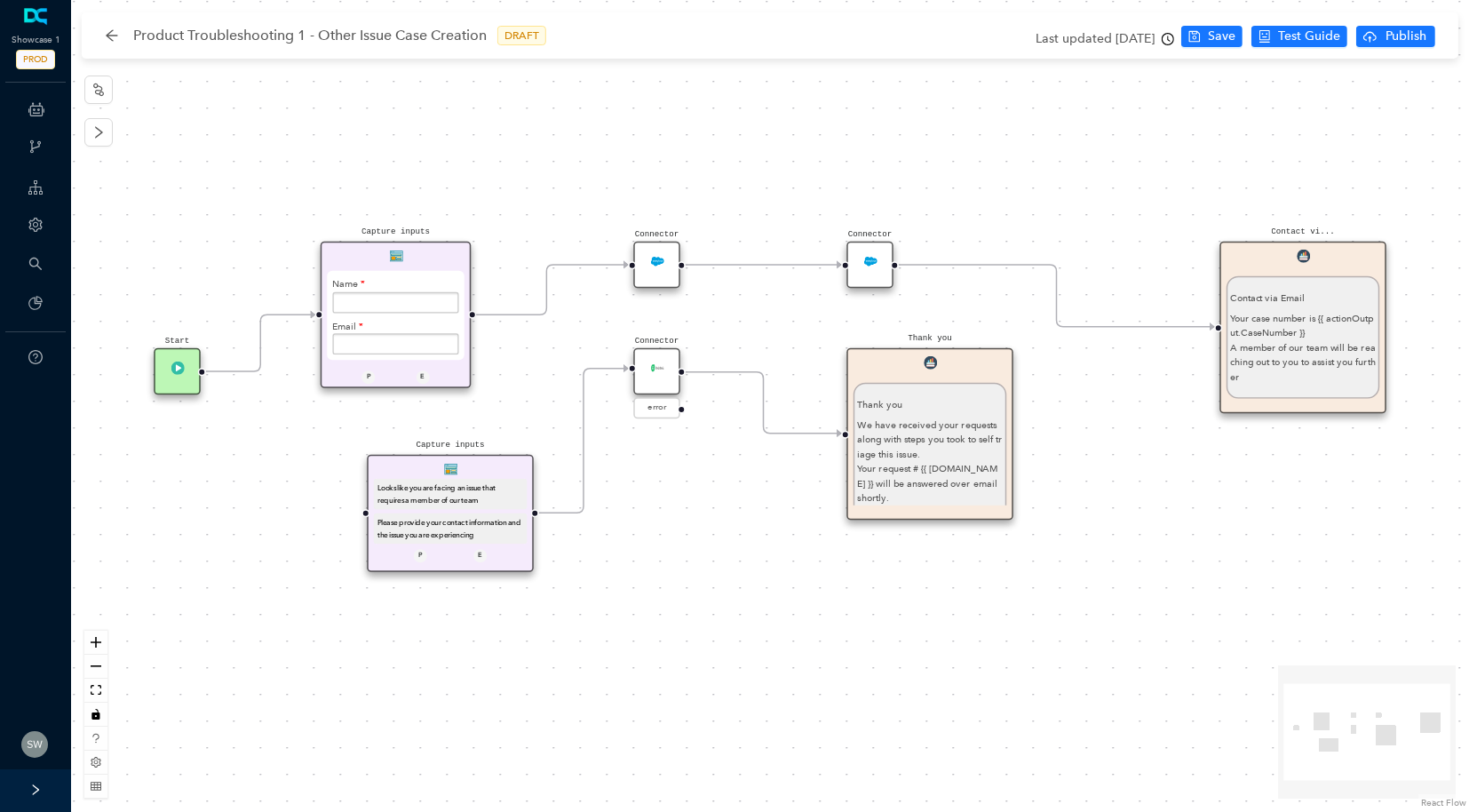
click at [885, 251] on div "Connector" at bounding box center [870, 265] width 47 height 47
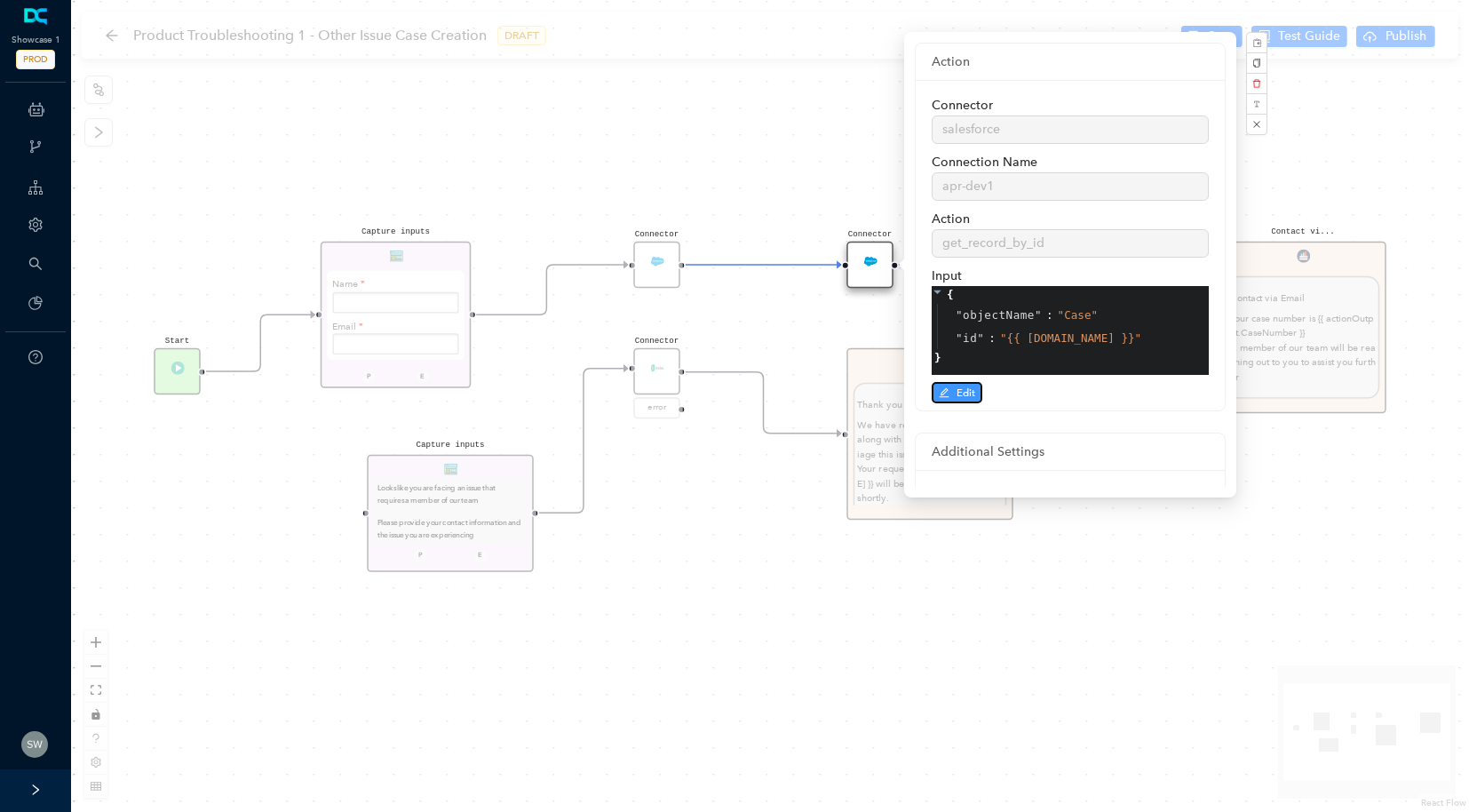
click at [941, 402] on button "Edit" at bounding box center [957, 393] width 51 height 22
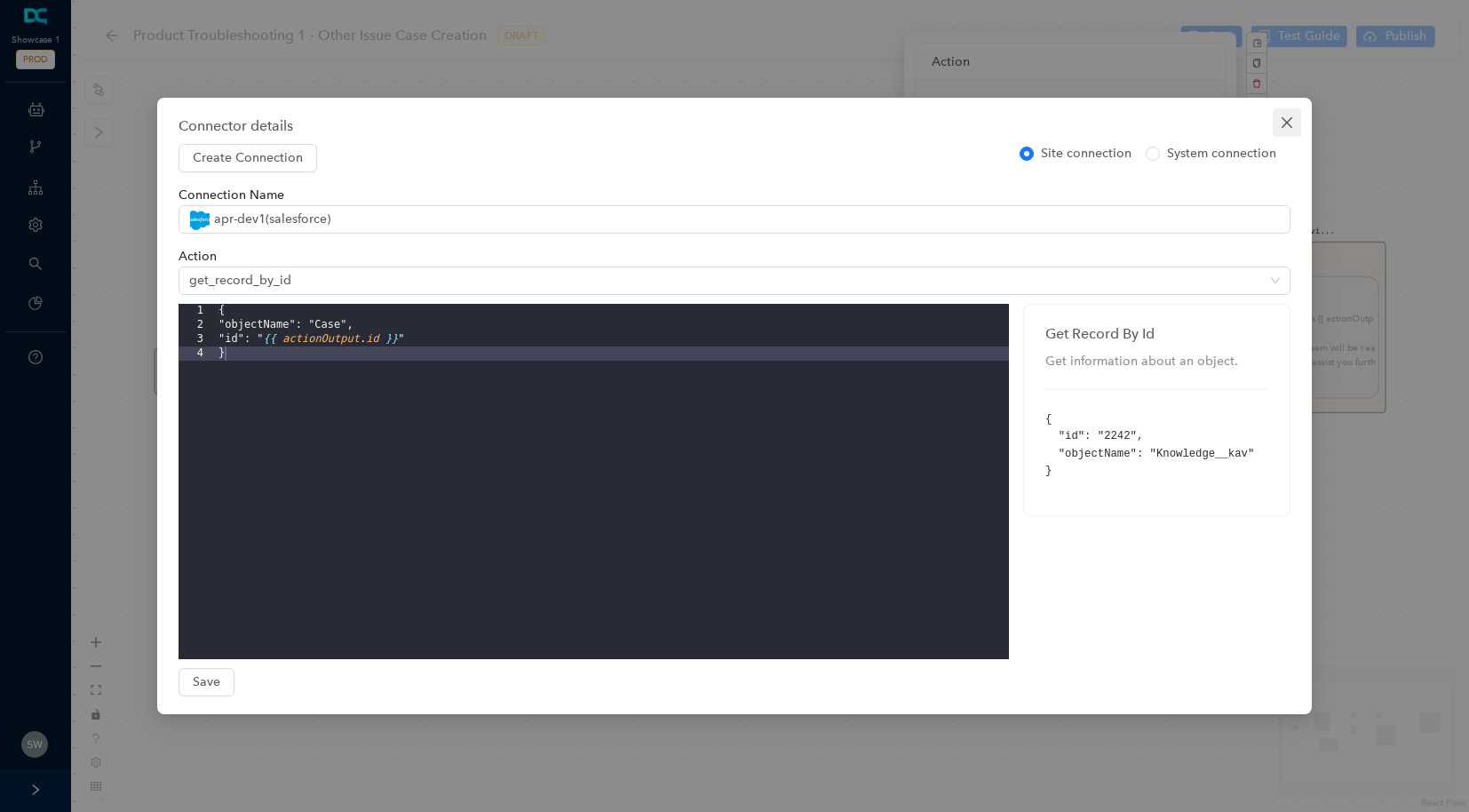
click at [1292, 125] on icon "close" at bounding box center [1287, 122] width 15 height 15
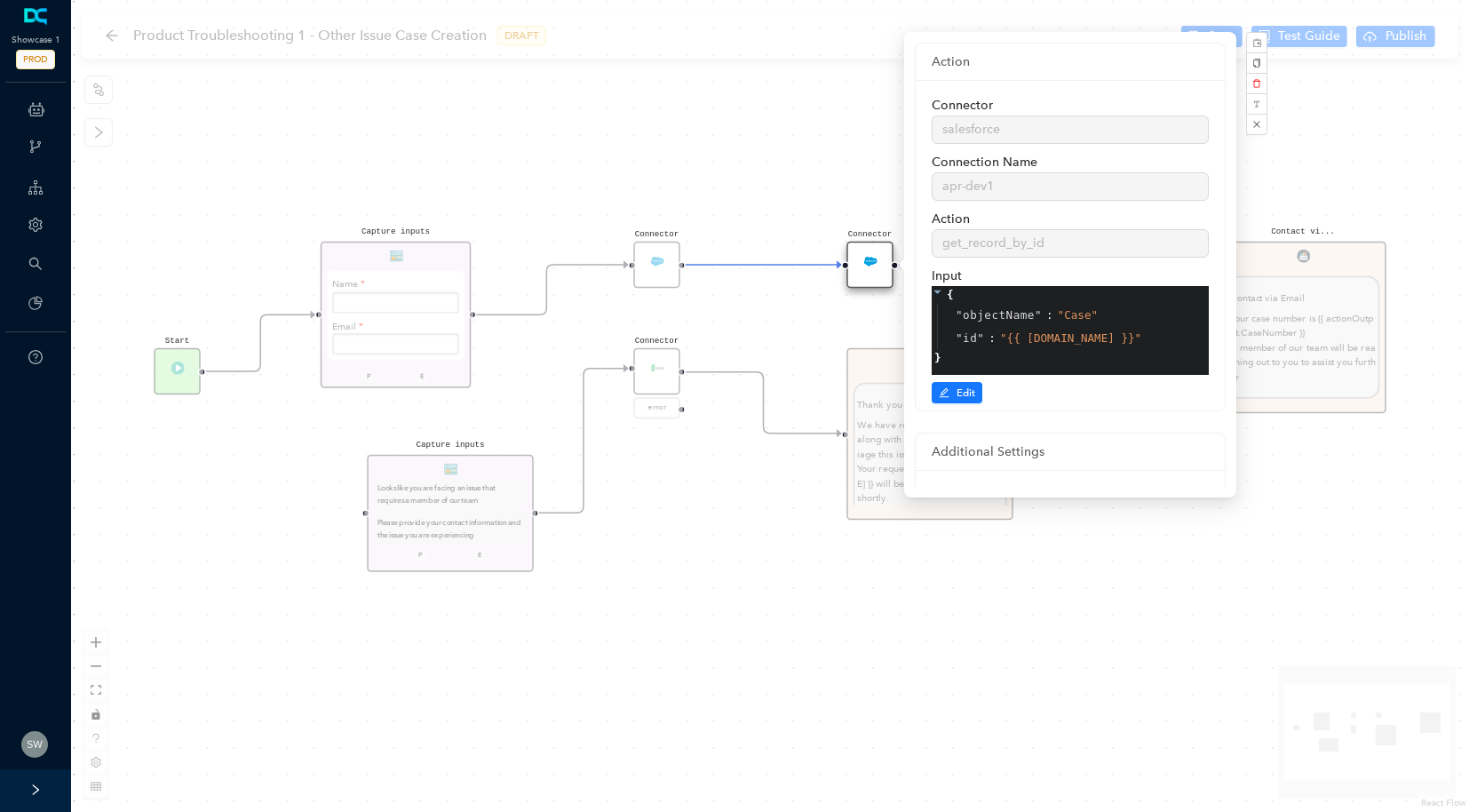
click at [1365, 124] on div "Start Capture inputs Looks like you are facing an issue that requires a member …" at bounding box center [770, 406] width 1398 height 812
